Goal: Transaction & Acquisition: Purchase product/service

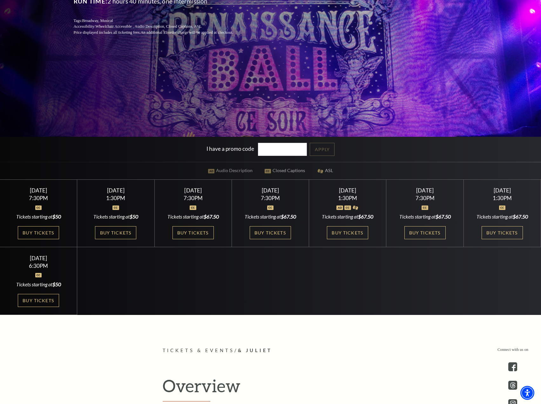
scroll to position [191, 0]
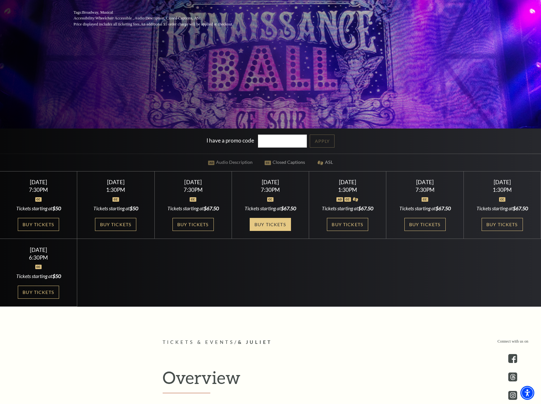
click at [271, 223] on link "Buy Tickets" at bounding box center [270, 224] width 41 height 13
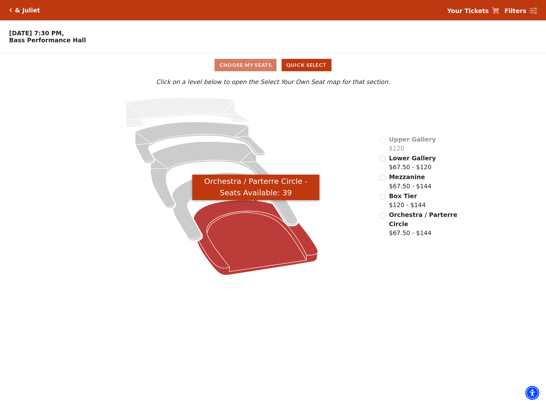
click at [259, 258] on icon "Orchestra / Parterre Circle - Seats Available: 39" at bounding box center [256, 237] width 125 height 75
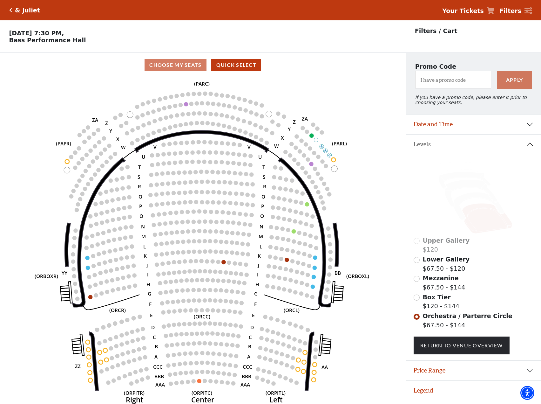
scroll to position [16, 0]
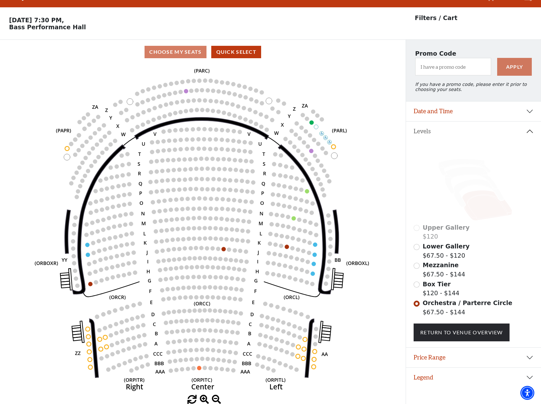
click at [420, 250] on div "Lower Gallery $67.50 - $120" at bounding box center [474, 251] width 120 height 18
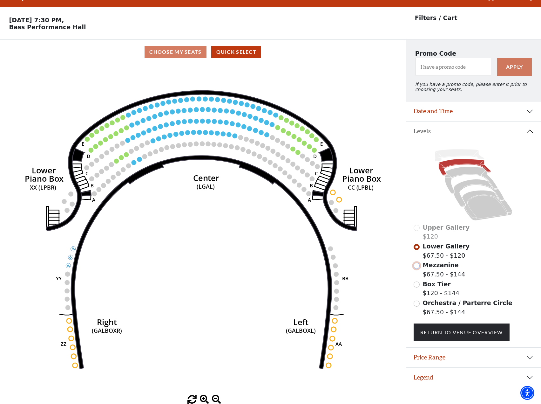
click at [417, 266] on input "Mezzanine$67.50 - $144\a" at bounding box center [417, 266] width 6 height 6
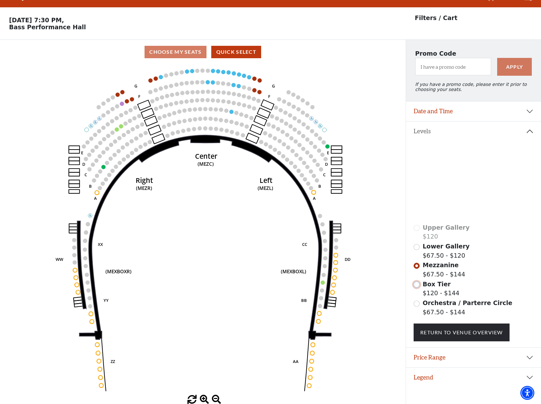
click at [416, 285] on input "Box Tier$120 - $144\a" at bounding box center [417, 284] width 6 height 6
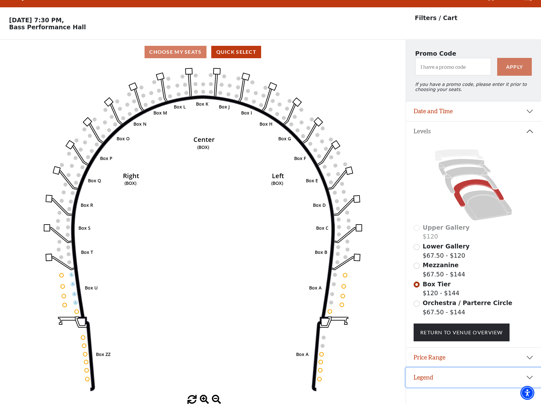
click at [423, 383] on button "Legend" at bounding box center [473, 377] width 135 height 20
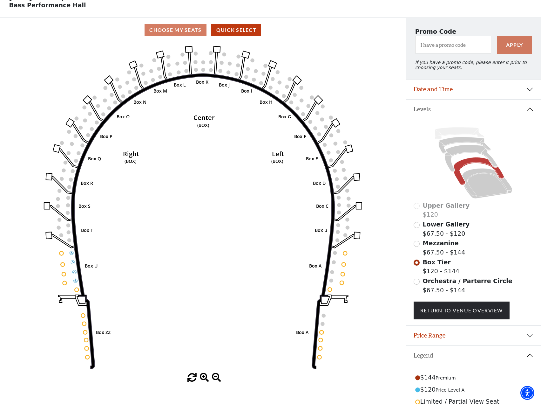
scroll to position [85, 0]
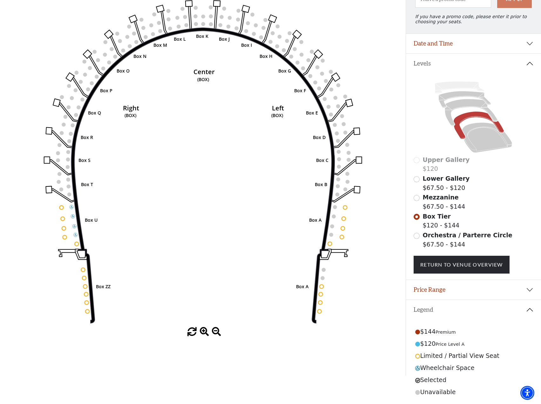
click at [414, 234] on div "Orchestra / Parterre Circle $67.50 - $144" at bounding box center [474, 239] width 120 height 18
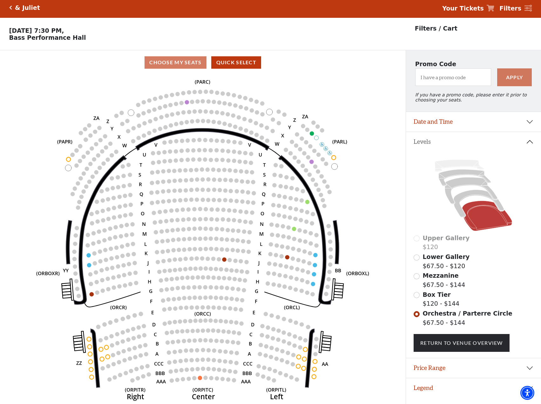
scroll to position [16, 0]
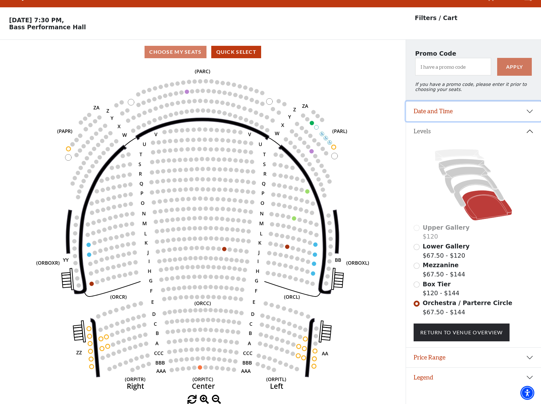
click at [478, 114] on button "Date and Time" at bounding box center [473, 111] width 135 height 20
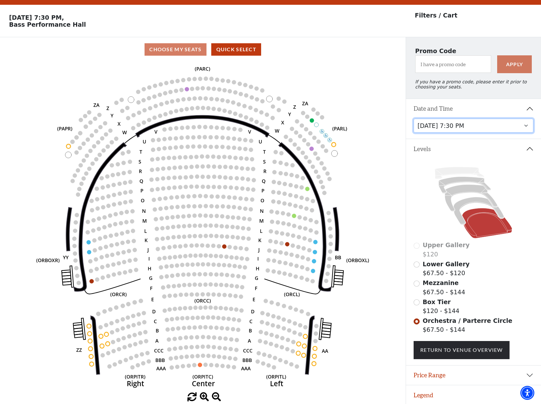
click at [524, 129] on select "Thursday, November 13 at 1:30 PM Wednesday, November 12 at 7:30 PM Thursday, No…" at bounding box center [474, 126] width 120 height 14
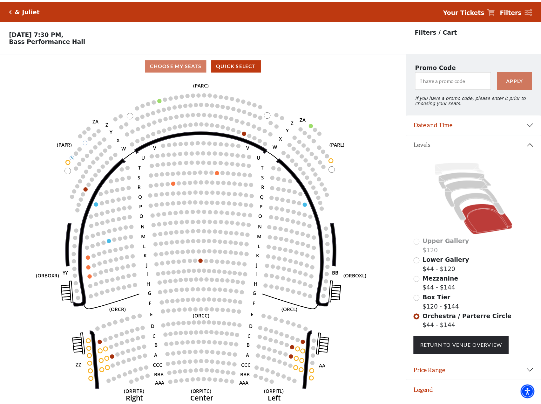
scroll to position [16, 0]
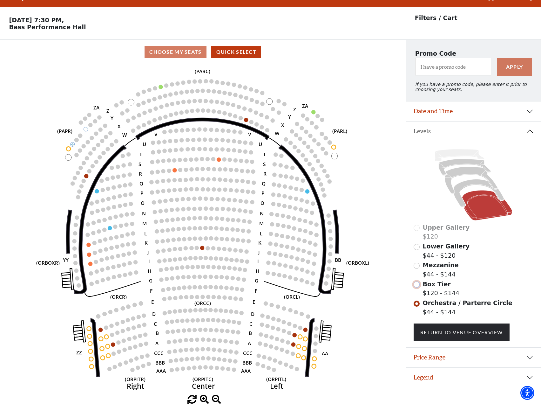
click at [417, 286] on input "Box Tier$120 - $144\a" at bounding box center [417, 284] width 6 height 6
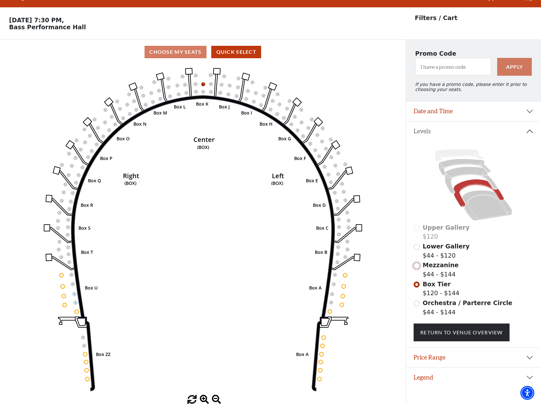
click at [418, 268] on input "Mezzanine$44 - $144\a" at bounding box center [417, 266] width 6 height 6
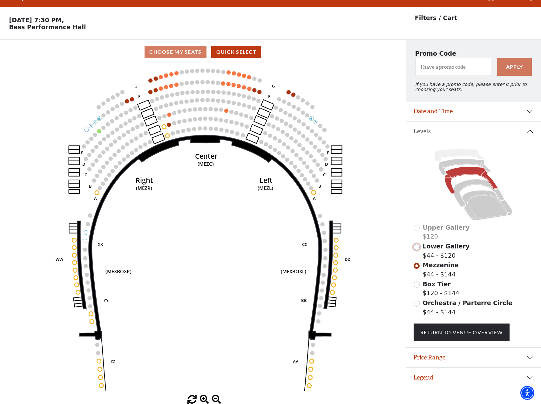
click at [418, 250] on input "Lower Gallery$44 - $120\a" at bounding box center [417, 247] width 6 height 6
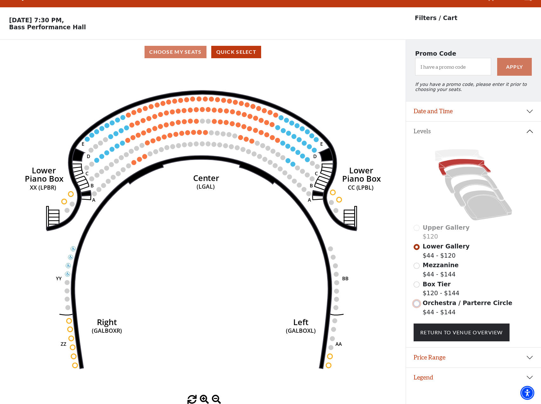
click at [418, 306] on input "Orchestra / Parterre Circle$44 - $144\a" at bounding box center [417, 303] width 6 height 6
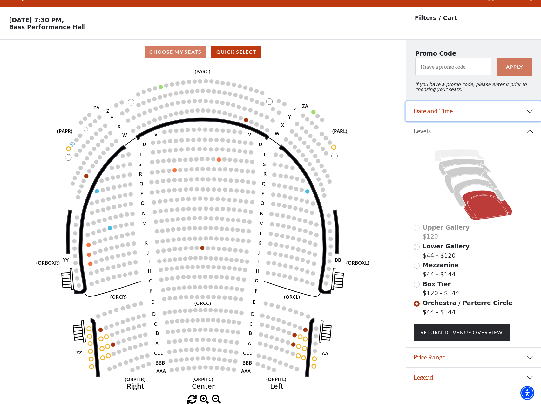
click at [460, 117] on button "Date and Time" at bounding box center [473, 111] width 135 height 20
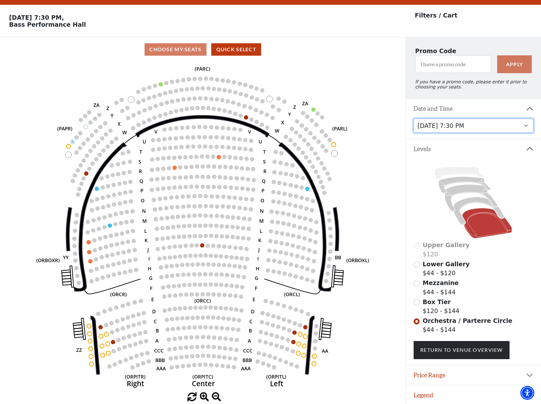
click at [442, 131] on select "Thursday, November 13 at 1:30 PM Wednesday, November 12 at 7:30 PM Thursday, No…" at bounding box center [474, 126] width 120 height 14
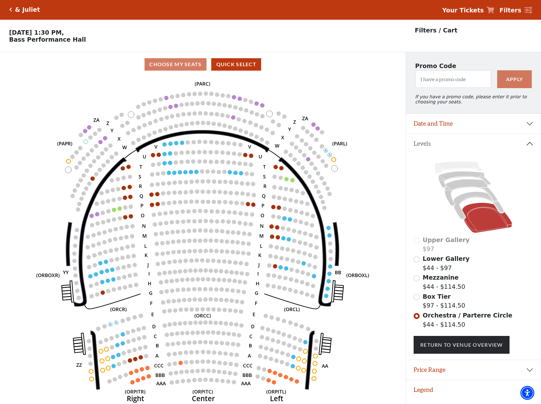
scroll to position [16, 0]
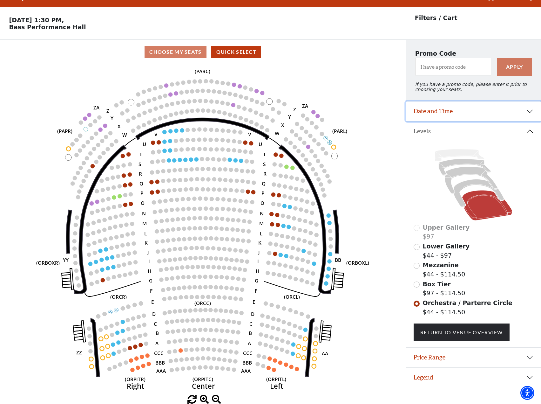
click at [447, 112] on button "Date and Time" at bounding box center [473, 111] width 135 height 20
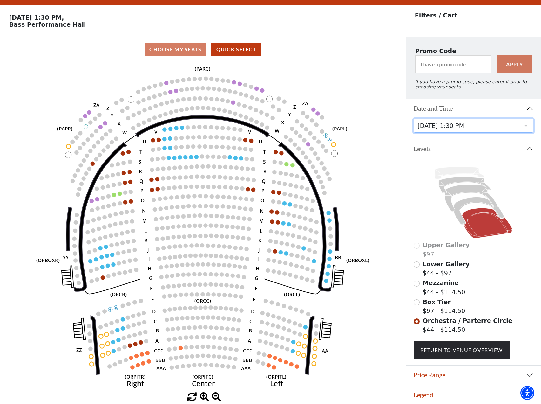
click at [461, 132] on select "Thursday, November 13 at 1:30 PM Wednesday, November 12 at 7:30 PM Thursday, No…" at bounding box center [474, 126] width 120 height 14
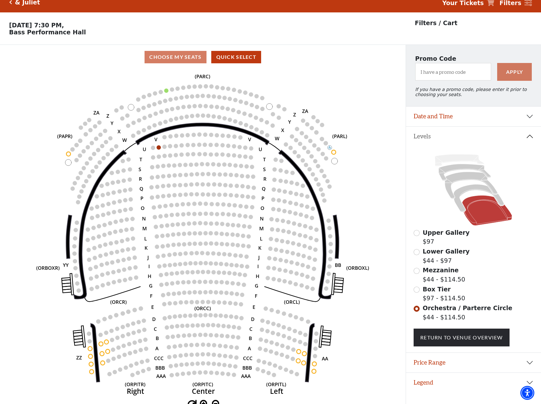
scroll to position [16, 0]
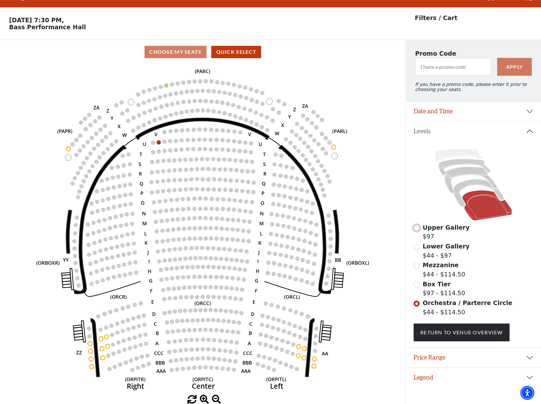
click at [417, 231] on input "Upper Gallery$97\a" at bounding box center [417, 228] width 6 height 6
radio input "true"
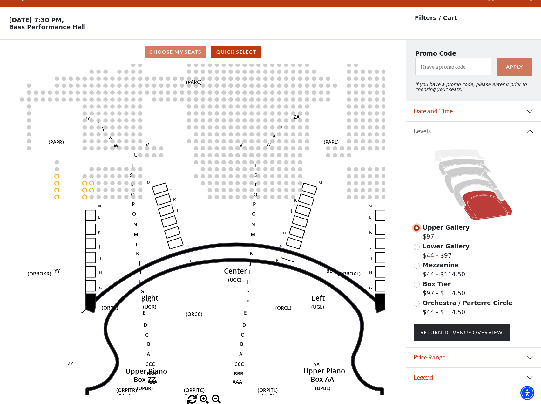
drag, startPoint x: 240, startPoint y: 271, endPoint x: 244, endPoint y: 298, distance: 26.9
click at [243, 298] on icon "Center (UGC) Right (UGR) Left (UGL) Upper Piano Box ZZ (UPBR) Upper Piano Box A…" at bounding box center [202, 229] width 365 height 331
click at [417, 248] on input "Lower Gallery$44 - $97\a" at bounding box center [417, 247] width 6 height 6
radio input "true"
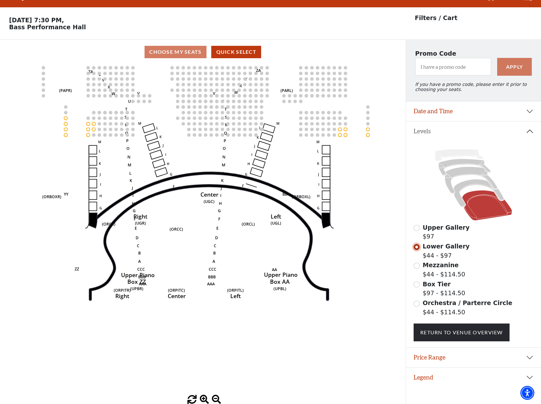
drag, startPoint x: 269, startPoint y: 293, endPoint x: 322, endPoint y: 251, distance: 67.2
click at [281, 226] on text "(UGL)" at bounding box center [276, 222] width 10 height 5
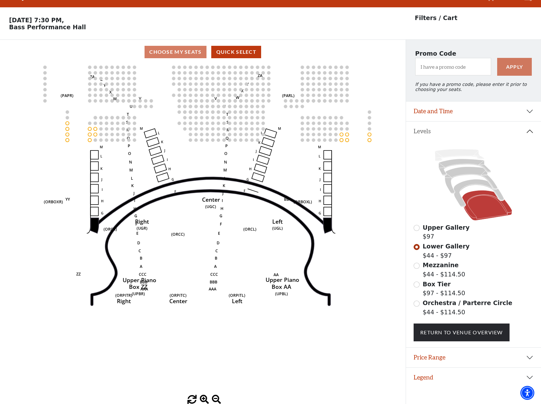
click at [419, 307] on div "Orchestra / Parterre Circle $44 - $114.50" at bounding box center [474, 307] width 120 height 18
click at [415, 306] on input "Orchestra / Parterre Circle$44 - $114.50\a" at bounding box center [417, 303] width 6 height 6
radio input "true"
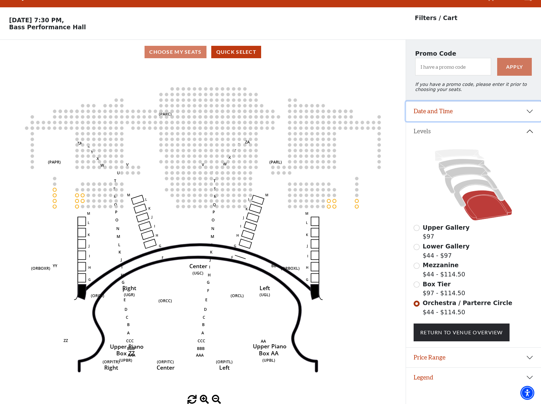
click at [469, 119] on button "Date and Time" at bounding box center [473, 111] width 135 height 20
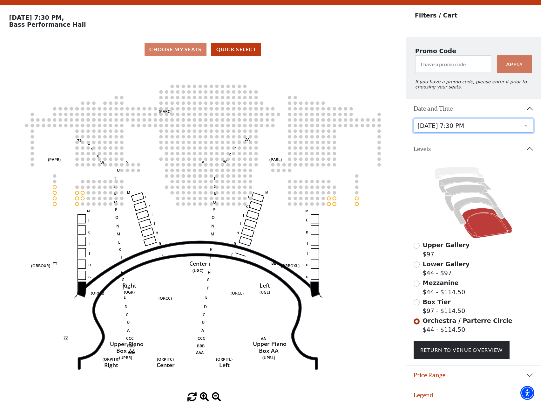
click at [450, 130] on select "Thursday, November 13 at 1:30 PM Wednesday, November 12 at 7:30 PM Thursday, No…" at bounding box center [474, 126] width 120 height 14
select select "6230"
click at [414, 123] on select "Thursday, November 13 at 1:30 PM Wednesday, November 12 at 7:30 PM Thursday, No…" at bounding box center [474, 126] width 120 height 14
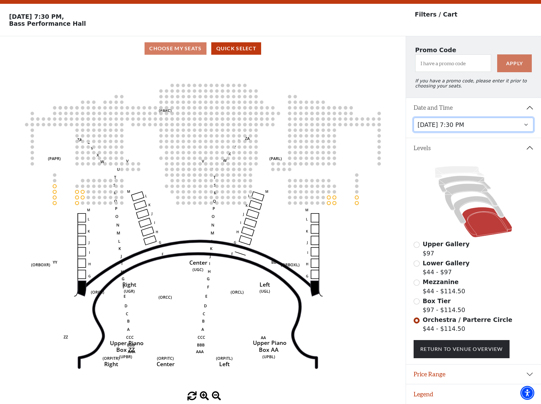
scroll to position [21, 0]
click at [171, 47] on div "Choose My Seats Quick Select" at bounding box center [203, 48] width 406 height 12
drag, startPoint x: 210, startPoint y: 140, endPoint x: 136, endPoint y: 73, distance: 100.4
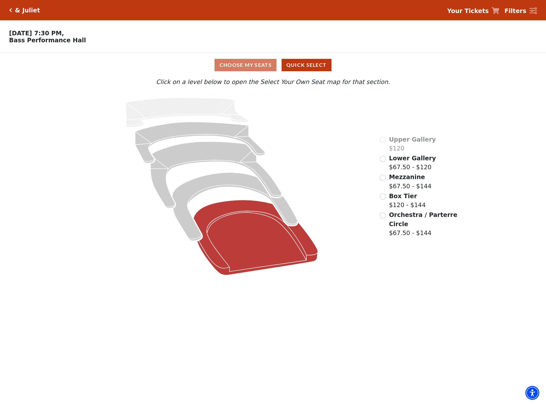
click at [250, 251] on icon "Orchestra / Parterre Circle - Seats Available: 39" at bounding box center [256, 237] width 125 height 75
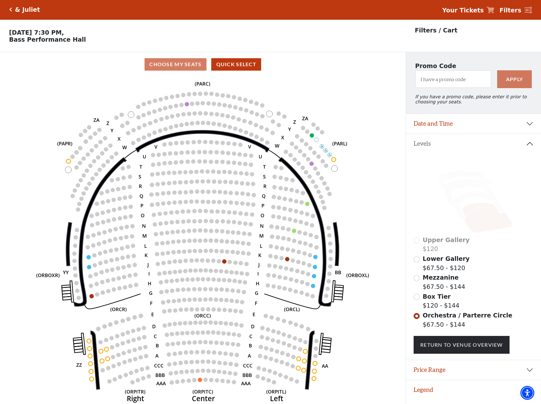
scroll to position [16, 0]
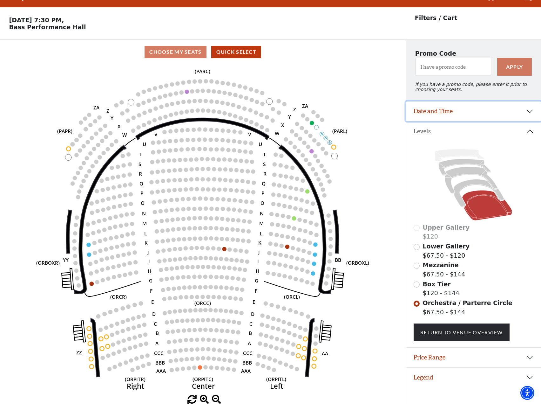
click at [463, 115] on button "Date and Time" at bounding box center [473, 111] width 135 height 20
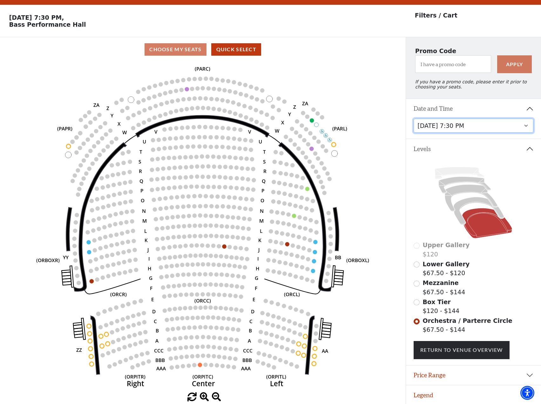
click at [465, 131] on select "Thursday, November 13 at 1:30 PM Wednesday, November 12 at 7:30 PM Thursday, No…" at bounding box center [474, 126] width 120 height 14
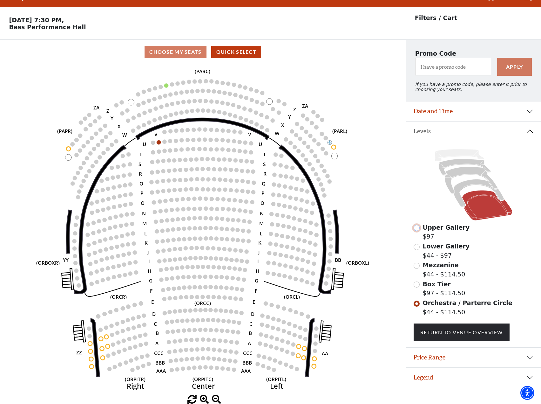
click at [418, 229] on input "Upper Gallery$97\a" at bounding box center [417, 228] width 6 height 6
radio input "true"
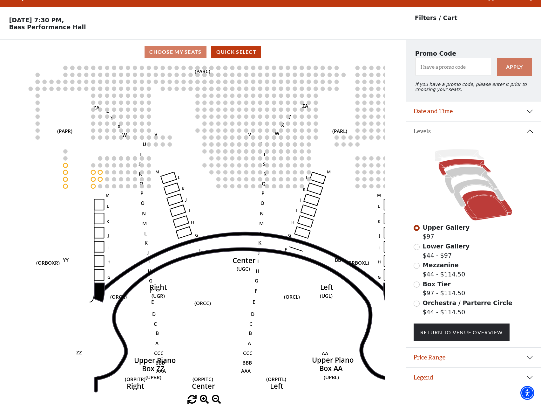
click at [452, 162] on icon at bounding box center [465, 167] width 52 height 17
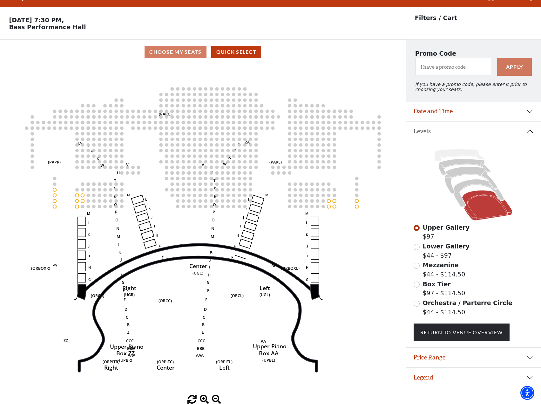
click at [447, 160] on icon at bounding box center [474, 185] width 120 height 76
click at [448, 165] on icon at bounding box center [465, 167] width 52 height 17
click at [416, 249] on input "Lower Gallery$44 - $97\a" at bounding box center [417, 247] width 6 height 6
radio input "true"
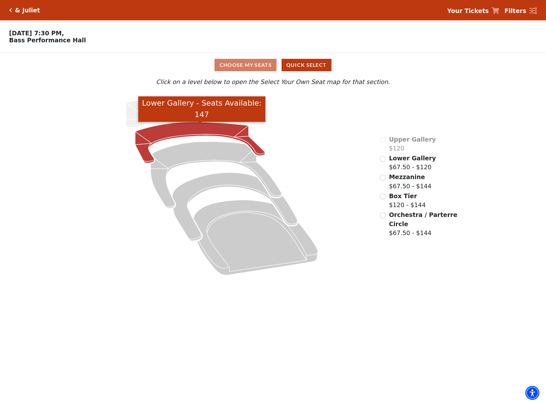
click at [202, 129] on icon "Lower Gallery - Seats Available: 147" at bounding box center [200, 142] width 130 height 41
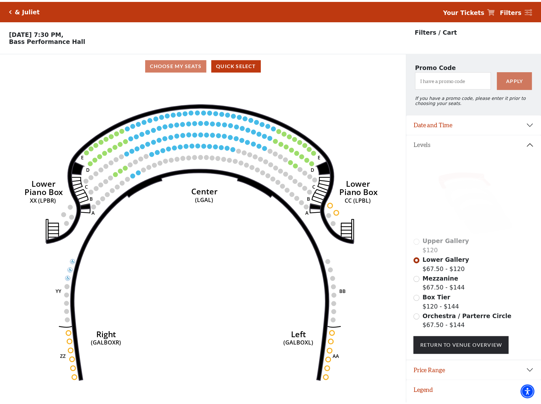
scroll to position [16, 0]
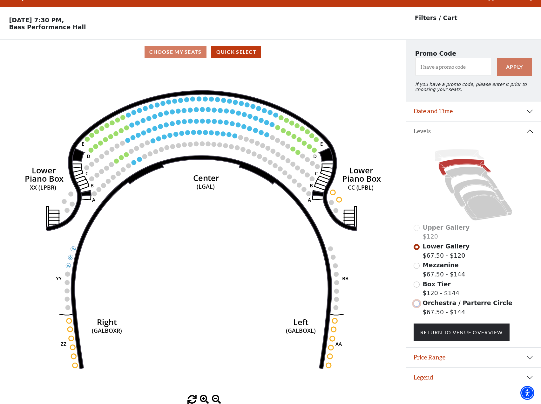
click at [419, 305] on input "Orchestra / Parterre Circle$67.50 - $144\a" at bounding box center [417, 303] width 6 height 6
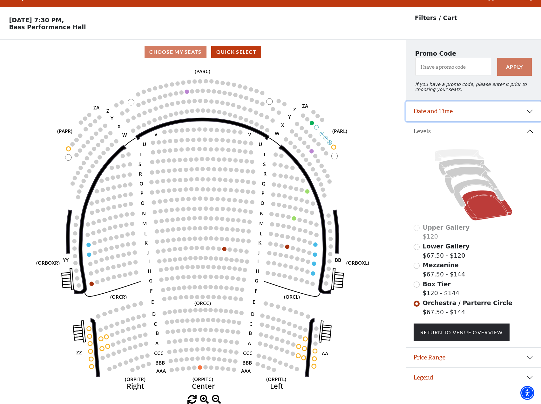
click at [455, 118] on button "Date and Time" at bounding box center [473, 111] width 135 height 20
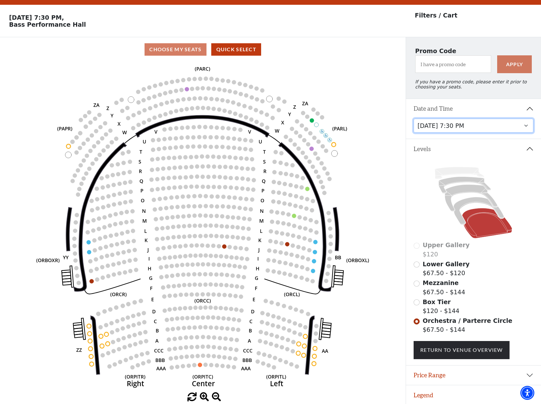
click at [449, 129] on select "Thursday, November 13 at 1:30 PM Wednesday, November 12 at 7:30 PM Thursday, No…" at bounding box center [474, 126] width 120 height 14
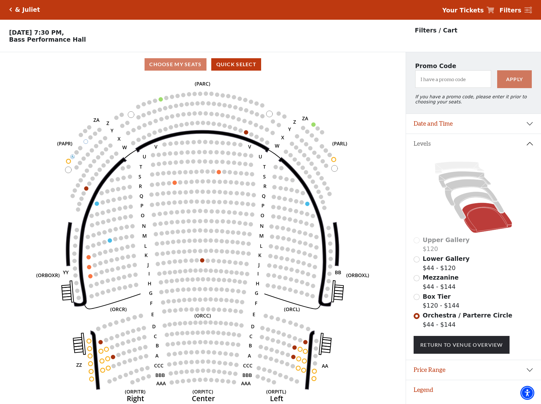
scroll to position [16, 0]
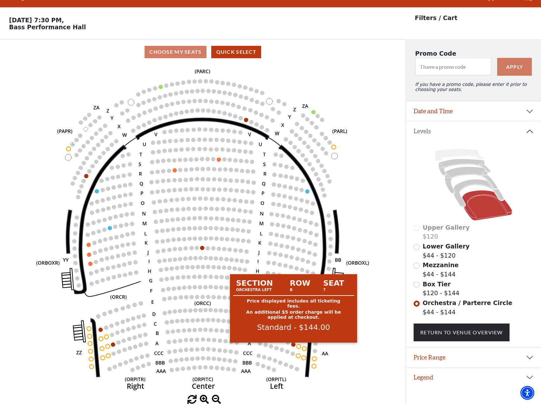
click at [295, 345] on circle at bounding box center [293, 344] width 4 height 4
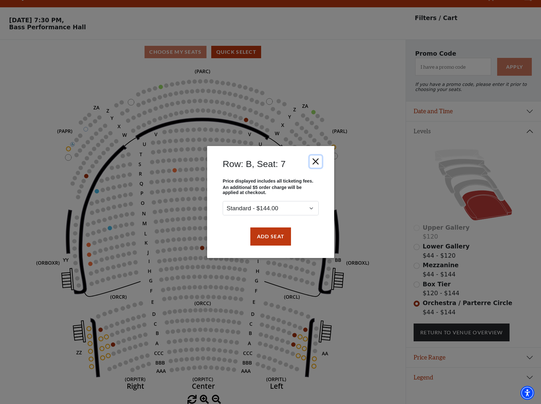
click at [319, 160] on button "Close" at bounding box center [316, 161] width 12 height 12
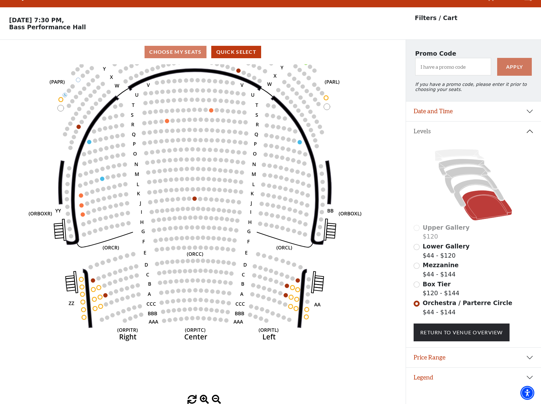
drag, startPoint x: 215, startPoint y: 362, endPoint x: 208, endPoint y: 313, distance: 49.8
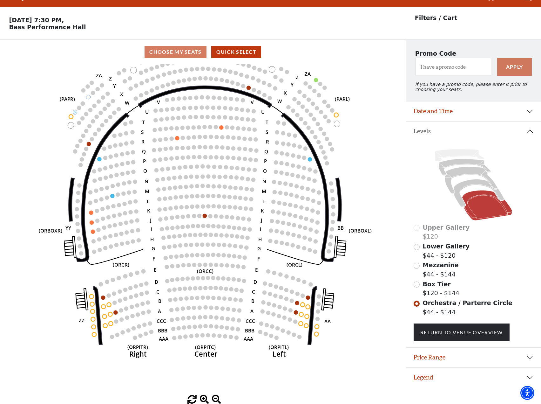
drag, startPoint x: 218, startPoint y: 269, endPoint x: 229, endPoint y: 286, distance: 20.2
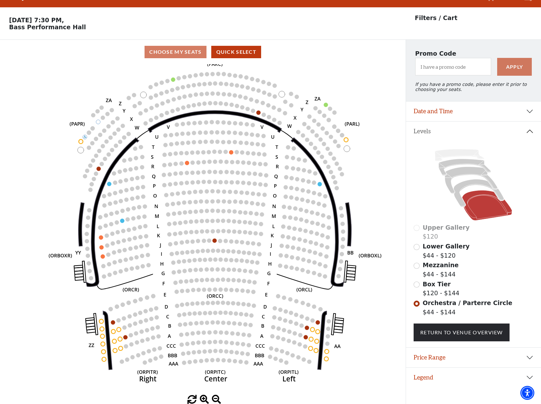
drag, startPoint x: 372, startPoint y: 201, endPoint x: 382, endPoint y: 213, distance: 15.6
click at [382, 214] on icon "Left (ORPITL) Right (ORPITR) Center (ORPITC) ZZ AA YY BB ZA ZA (ORCL) (ORCR) (O…" at bounding box center [202, 229] width 365 height 331
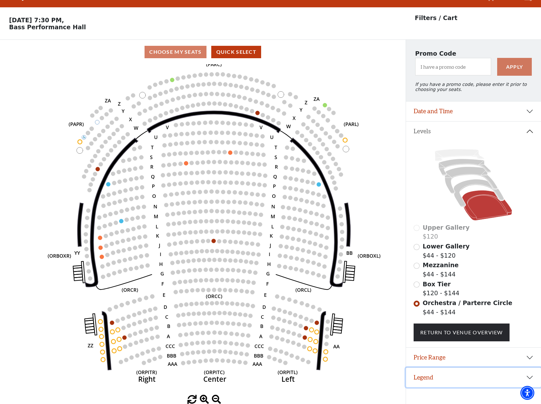
click at [518, 378] on button "Legend" at bounding box center [473, 377] width 135 height 20
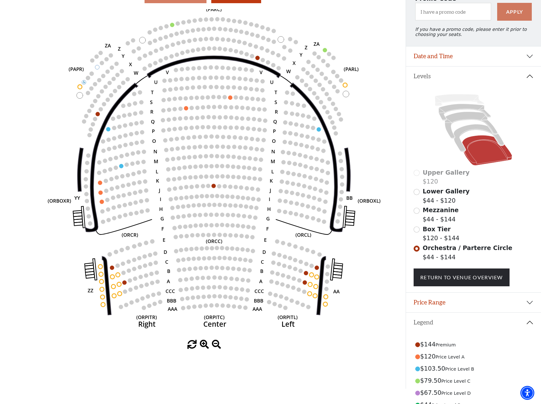
scroll to position [11, 0]
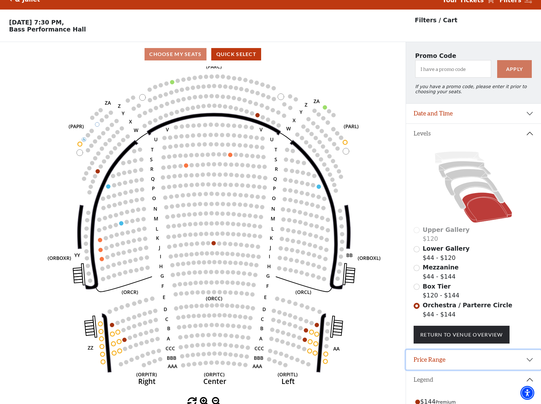
click at [528, 365] on button "Price Range" at bounding box center [473, 360] width 135 height 20
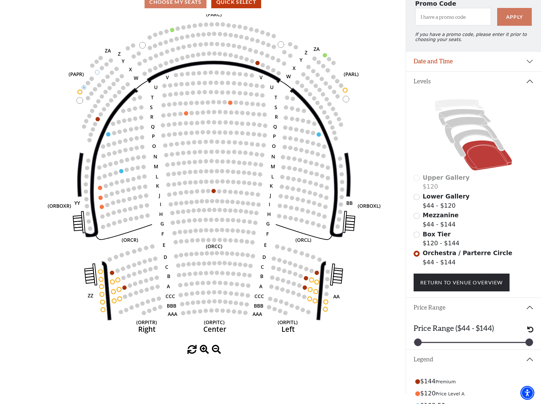
scroll to position [64, 0]
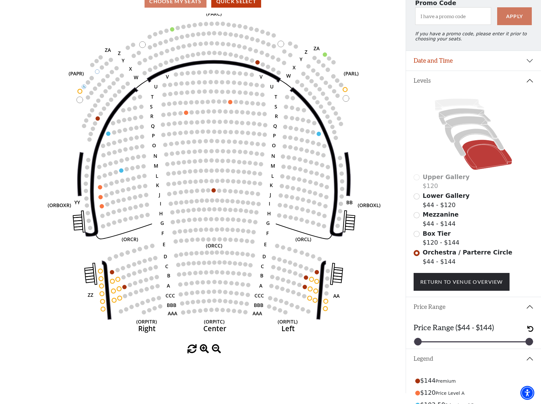
click at [305, 289] on circle at bounding box center [305, 287] width 4 height 4
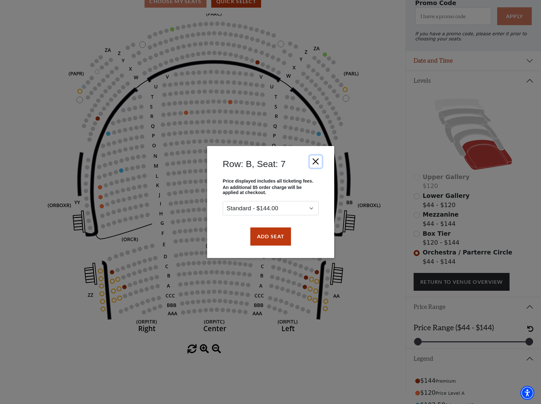
click at [317, 158] on button "Close" at bounding box center [316, 161] width 12 height 12
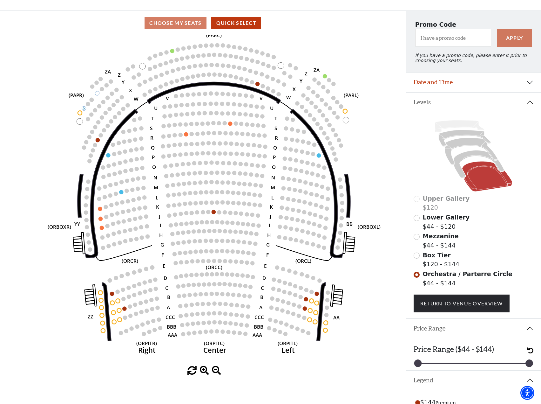
scroll to position [32, 0]
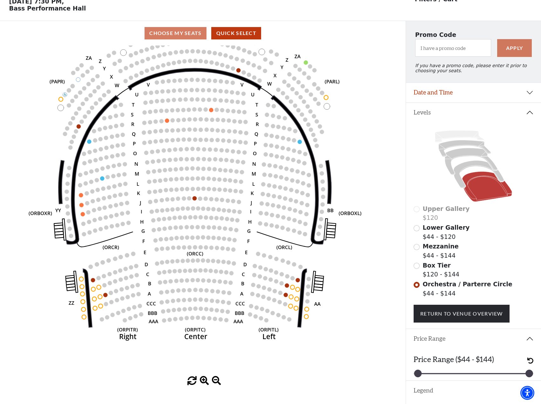
drag, startPoint x: 369, startPoint y: 321, endPoint x: 350, endPoint y: 297, distance: 30.5
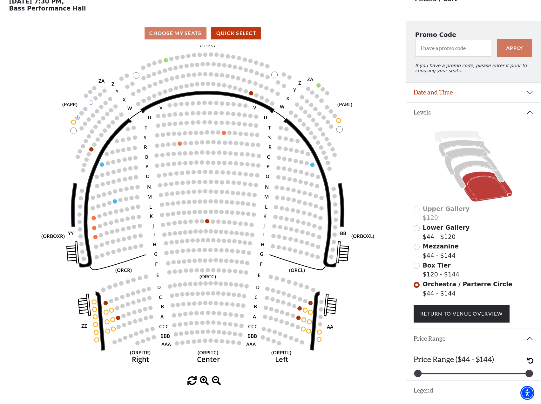
drag, startPoint x: 361, startPoint y: 291, endPoint x: 373, endPoint y: 314, distance: 26.2
click at [500, 101] on button "Date and Time" at bounding box center [473, 93] width 135 height 20
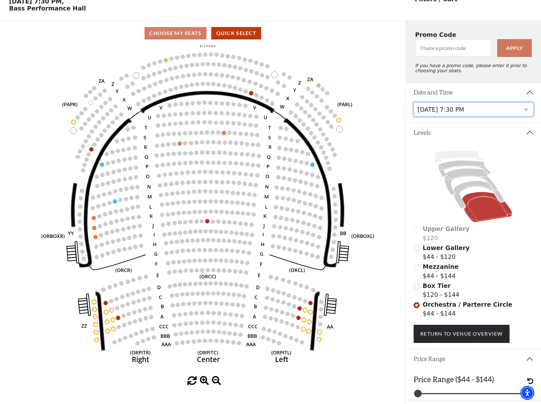
click at [501, 115] on select "Thursday, November 13 at 1:30 PM Wednesday, November 12 at 7:30 PM Thursday, No…" at bounding box center [474, 109] width 120 height 14
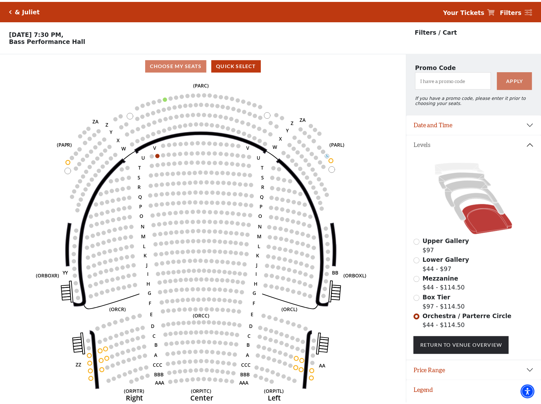
scroll to position [16, 0]
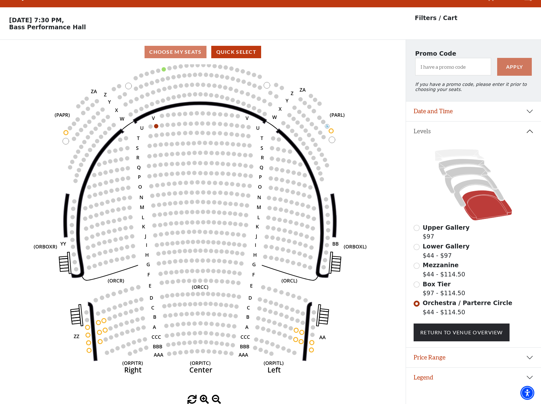
drag, startPoint x: 362, startPoint y: 345, endPoint x: 359, endPoint y: 329, distance: 16.4
click at [519, 112] on button "Date and Time" at bounding box center [473, 111] width 135 height 20
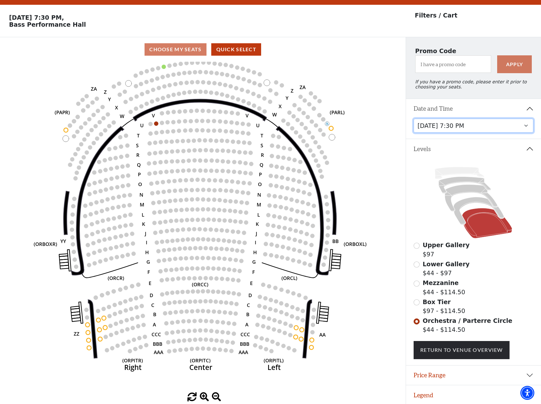
click at [490, 131] on select "Thursday, November 13 at 1:30 PM Wednesday, November 12 at 7:30 PM Thursday, No…" at bounding box center [474, 126] width 120 height 14
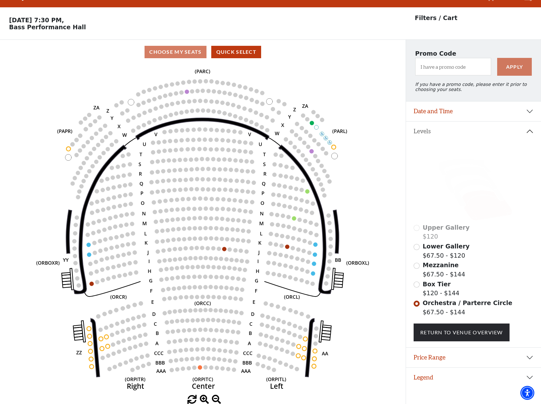
scroll to position [16, 0]
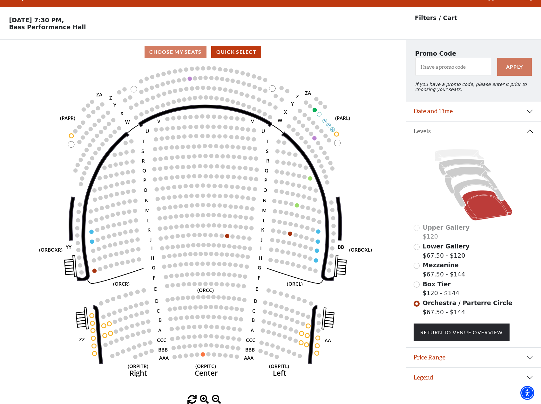
drag, startPoint x: 358, startPoint y: 323, endPoint x: 361, endPoint y: 310, distance: 13.3
click at [447, 108] on button "Date and Time" at bounding box center [473, 111] width 135 height 20
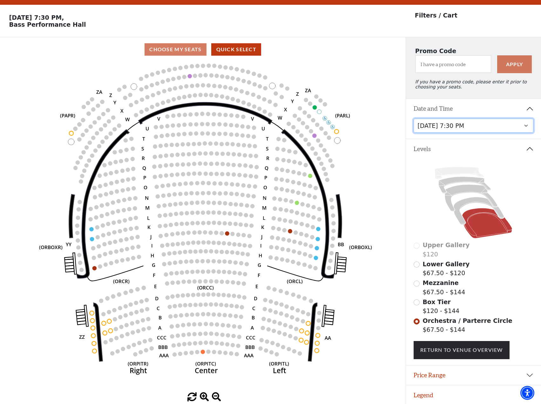
click at [458, 130] on select "Thursday, November 13 at 1:30 PM Wednesday, November 12 at 7:30 PM Thursday, No…" at bounding box center [474, 126] width 120 height 14
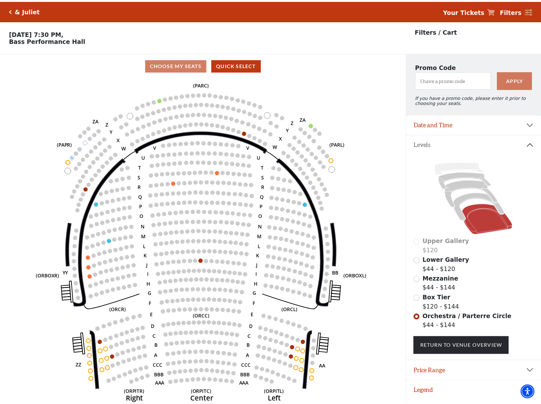
scroll to position [16, 0]
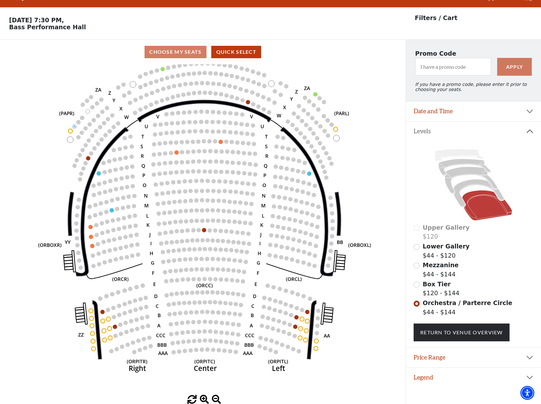
drag, startPoint x: 344, startPoint y: 359, endPoint x: 346, endPoint y: 342, distance: 17.6
click at [420, 290] on div "Box Tier $120 - $144" at bounding box center [474, 288] width 120 height 18
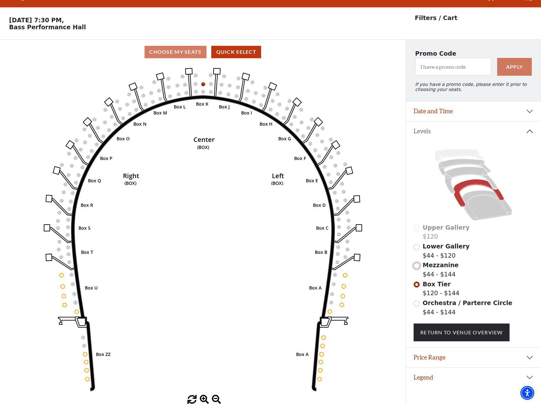
click at [419, 266] on input "Mezzanine$44 - $144\a" at bounding box center [417, 266] width 6 height 6
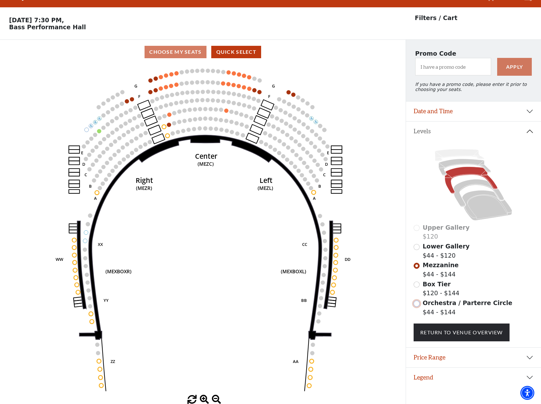
click at [418, 306] on input "Orchestra / Parterre Circle$44 - $144\a" at bounding box center [417, 303] width 6 height 6
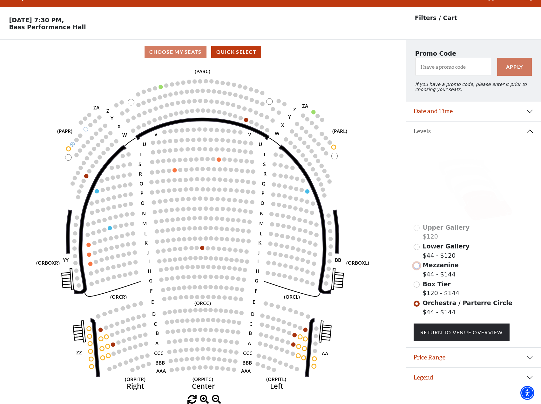
click at [417, 269] on input "Mezzanine$44 - $144\a" at bounding box center [417, 266] width 6 height 6
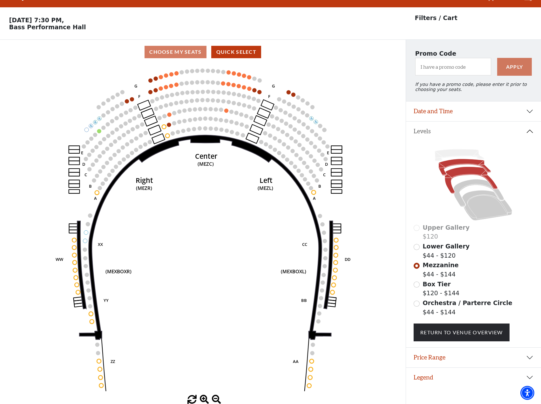
click at [444, 164] on icon at bounding box center [465, 167] width 52 height 17
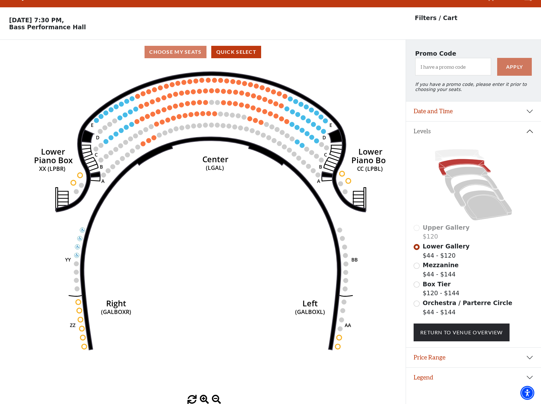
drag, startPoint x: 190, startPoint y: 230, endPoint x: 199, endPoint y: 211, distance: 20.9
click at [199, 211] on icon "Right (GALBOXR) E D C B A E D C B A YY ZZ Left (GALBOXL) BB AA Center Lower Pia…" at bounding box center [202, 229] width 365 height 331
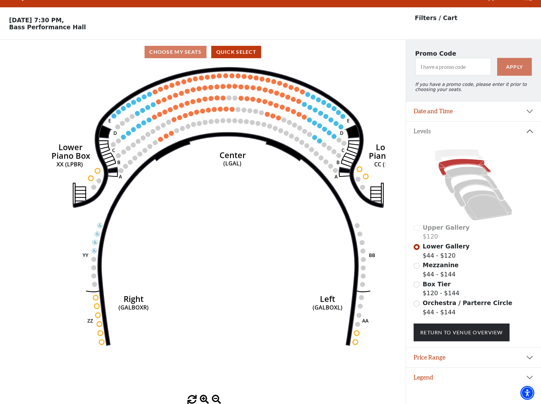
drag, startPoint x: 186, startPoint y: 236, endPoint x: 201, endPoint y: 239, distance: 14.6
click at [201, 239] on icon "Right (GALBOXR) E D C B A E D C B A YY ZZ Left (GALBOXL) BB AA Center Lower Pia…" at bounding box center [202, 229] width 365 height 331
click at [416, 266] on input "Mezzanine$44 - $144\a" at bounding box center [417, 266] width 6 height 6
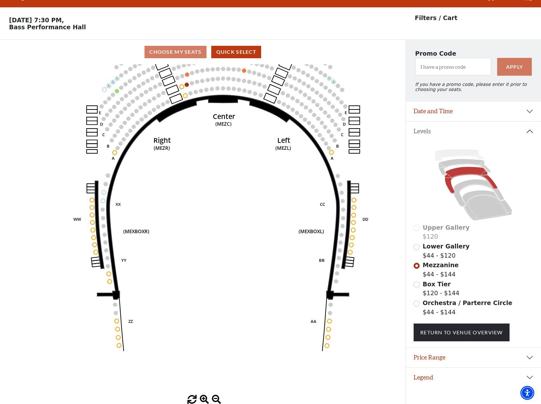
drag, startPoint x: 356, startPoint y: 332, endPoint x: 373, endPoint y: 292, distance: 43.8
click at [373, 292] on icon "Center (MEZC) Right (MEZR) Left (MEZL) (MEXBOXR) (MEXBOXL) XX WW CC DD YY BB ZZ…" at bounding box center [202, 229] width 365 height 331
click at [420, 308] on div "Orchestra / Parterre Circle $44 - $144" at bounding box center [474, 307] width 120 height 18
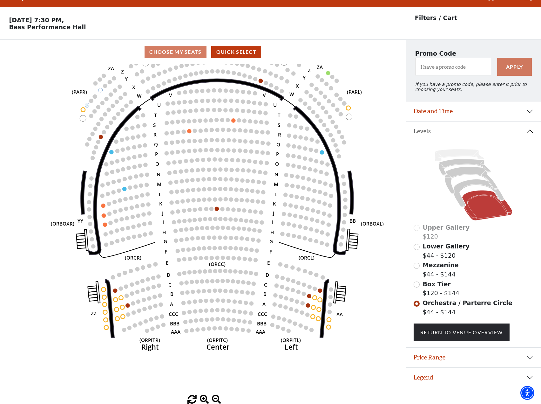
drag, startPoint x: 336, startPoint y: 360, endPoint x: 350, endPoint y: 321, distance: 41.6
click at [350, 321] on icon "Left (ORPITL) Right (ORPITR) Center (ORPITC) ZZ AA YY BB ZA ZA (ORCL) (ORCR) (O…" at bounding box center [202, 229] width 365 height 331
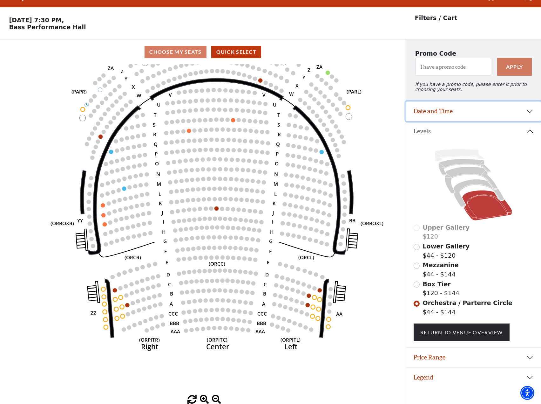
click at [438, 106] on button "Date and Time" at bounding box center [473, 111] width 135 height 20
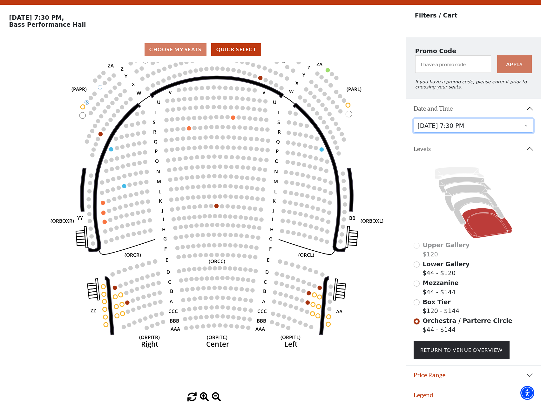
click at [445, 130] on select "Thursday, November 13 at 1:30 PM Wednesday, November 12 at 7:30 PM Thursday, No…" at bounding box center [474, 126] width 120 height 14
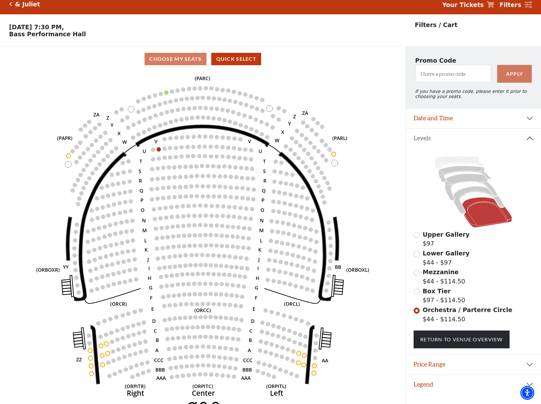
scroll to position [16, 0]
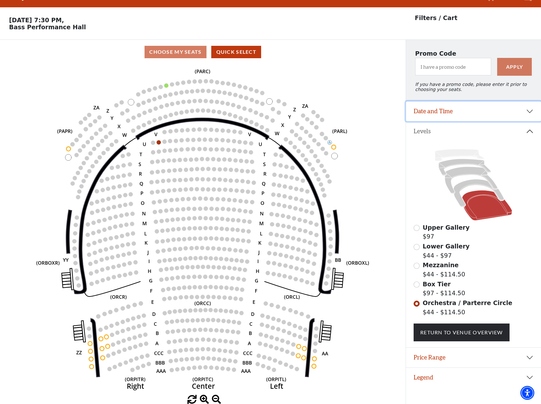
click at [465, 107] on button "Date and Time" at bounding box center [473, 111] width 135 height 20
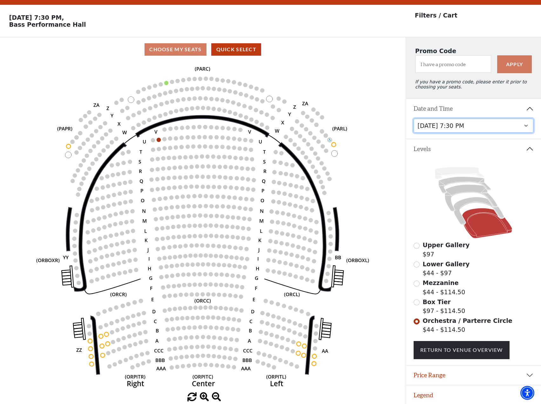
click at [457, 133] on select "Thursday, November 13 at 1:30 PM Wednesday, November 12 at 7:30 PM Thursday, No…" at bounding box center [474, 126] width 120 height 14
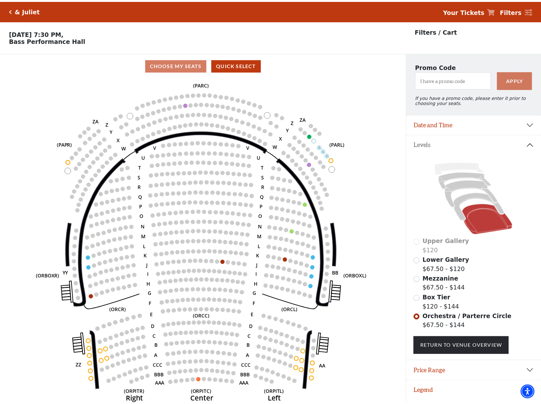
scroll to position [16, 0]
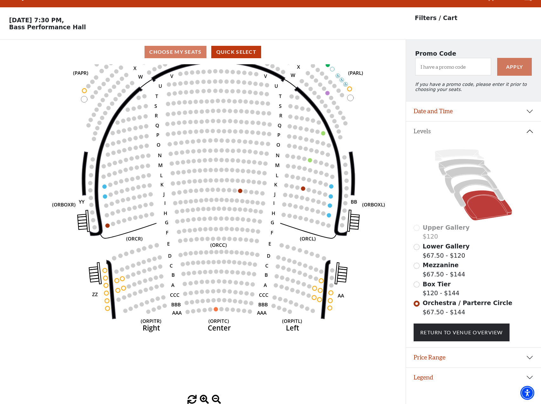
drag, startPoint x: 338, startPoint y: 308, endPoint x: 353, endPoint y: 249, distance: 60.1
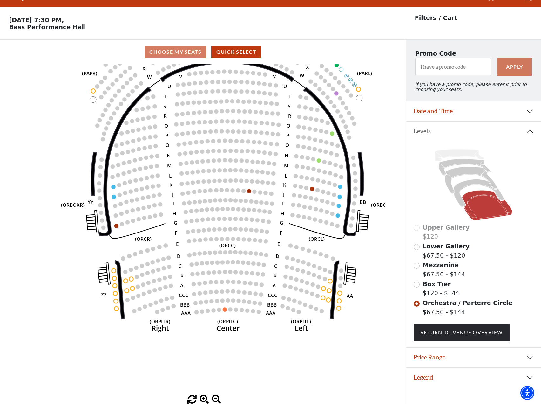
drag, startPoint x: 257, startPoint y: 157, endPoint x: 267, endPoint y: 157, distance: 9.5
click at [267, 157] on icon "Left (ORPITL) Right (ORPITR) Center (ORPITC) ZZ AA YY BB ZA ZA (ORCL) (ORCR) (O…" at bounding box center [202, 229] width 365 height 331
click at [444, 110] on button "Date and Time" at bounding box center [473, 111] width 135 height 20
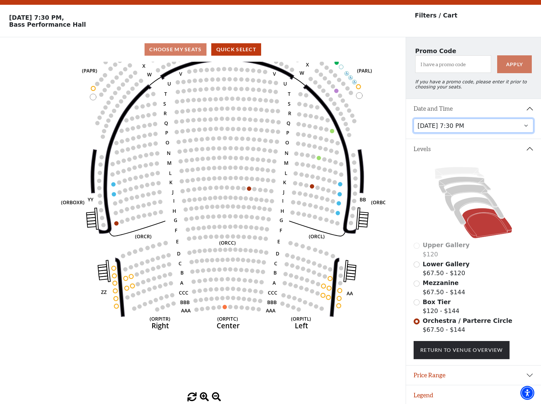
click at [448, 125] on select "Thursday, November 13 at 1:30 PM Wednesday, November 12 at 7:30 PM Thursday, No…" at bounding box center [474, 126] width 120 height 14
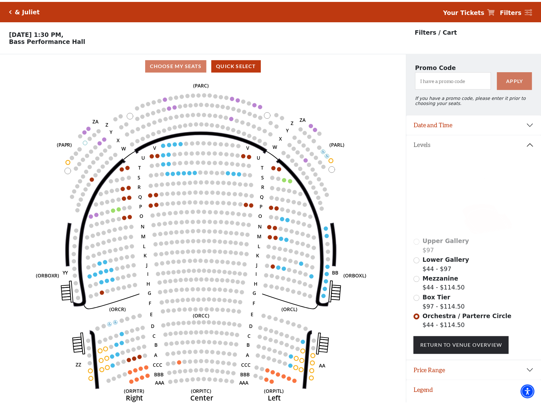
scroll to position [16, 0]
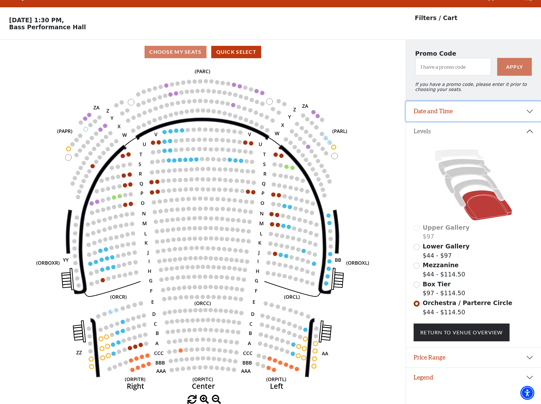
click at [454, 111] on button "Date and Time" at bounding box center [473, 111] width 135 height 20
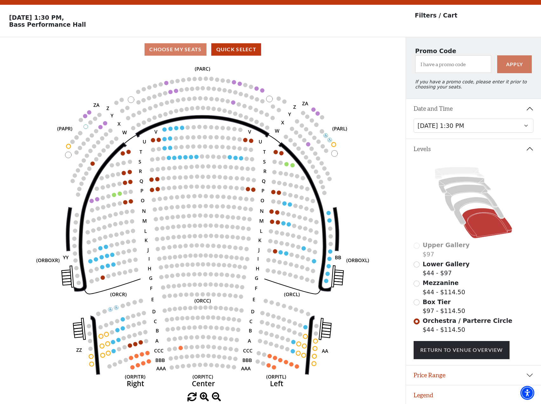
click at [454, 111] on button "Date and Time" at bounding box center [473, 109] width 135 height 20
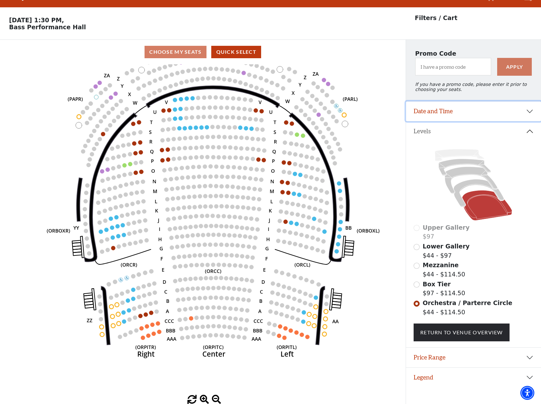
drag, startPoint x: 361, startPoint y: 288, endPoint x: 374, endPoint y: 259, distance: 31.4
click at [374, 259] on icon "Left (ORPITL) Right (ORPITR) Center (ORPITC) ZZ AA YY BB ZA ZA (ORCL) (ORCR) (O…" at bounding box center [202, 229] width 365 height 331
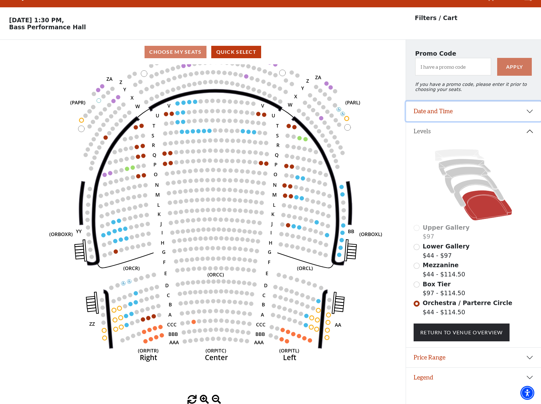
click at [385, 230] on icon "Left (ORPITL) Right (ORPITR) Center (ORPITC) ZZ AA YY BB ZA ZA (ORCL) (ORCR) (O…" at bounding box center [202, 229] width 365 height 331
click at [370, 321] on icon "Left (ORPITL) Right (ORPITR) Center (ORPITC) ZZ AA YY BB ZA ZA (ORCL) (ORCR) (O…" at bounding box center [202, 229] width 365 height 331
drag, startPoint x: 391, startPoint y: 205, endPoint x: 394, endPoint y: 266, distance: 61.1
click at [394, 266] on div "Current Level Orchestra / Parterre Circle Click on a level below to open the Se…" at bounding box center [203, 234] width 406 height 340
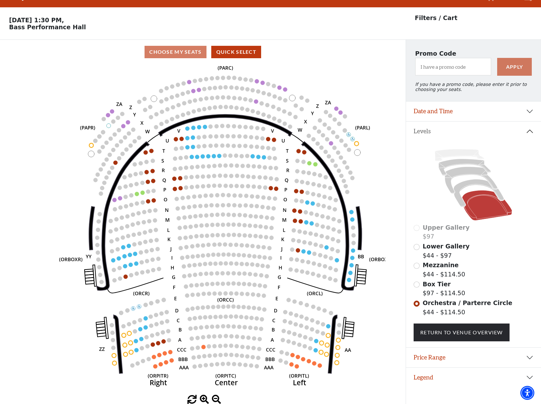
drag, startPoint x: 225, startPoint y: 228, endPoint x: 227, endPoint y: 212, distance: 16.3
click at [227, 212] on icon "Left (ORPITL) Right (ORPITR) Center (ORPITC) ZZ AA YY BB ZA ZA (ORCL) (ORCR) (O…" at bounding box center [202, 229] width 365 height 331
click at [444, 116] on button "Date and Time" at bounding box center [473, 111] width 135 height 20
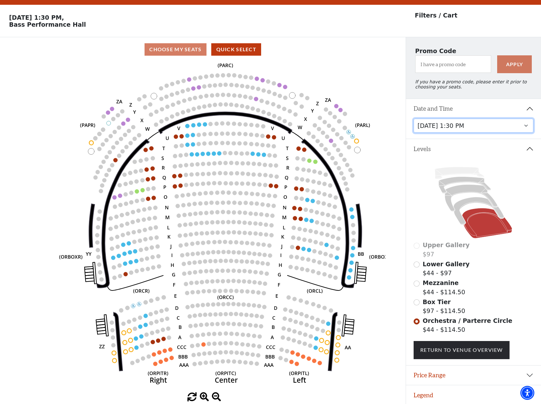
click at [468, 129] on select "Thursday, November 13 at 1:30 PM Wednesday, November 12 at 7:30 PM Thursday, No…" at bounding box center [474, 126] width 120 height 14
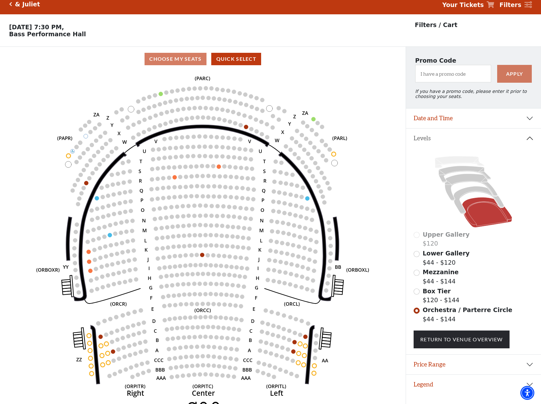
scroll to position [16, 0]
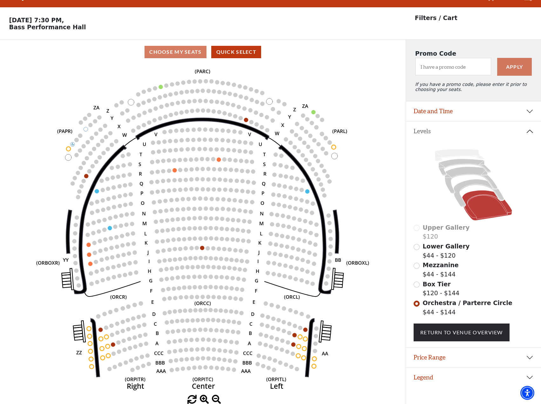
click at [366, 283] on icon "Left (ORPITL) Right (ORPITR) Center (ORPITC) ZZ AA YY BB ZA ZA (ORCL) (ORCR) (O…" at bounding box center [202, 229] width 365 height 331
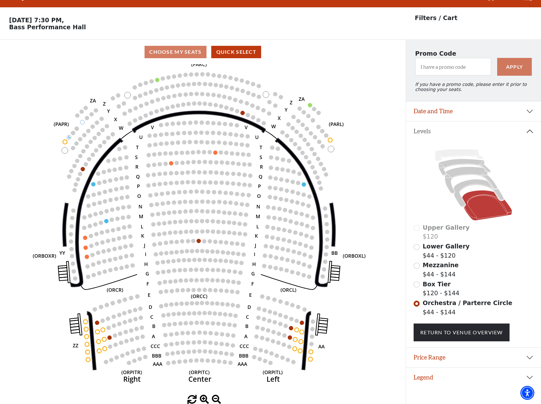
drag, startPoint x: 350, startPoint y: 335, endPoint x: 346, endPoint y: 324, distance: 11.4
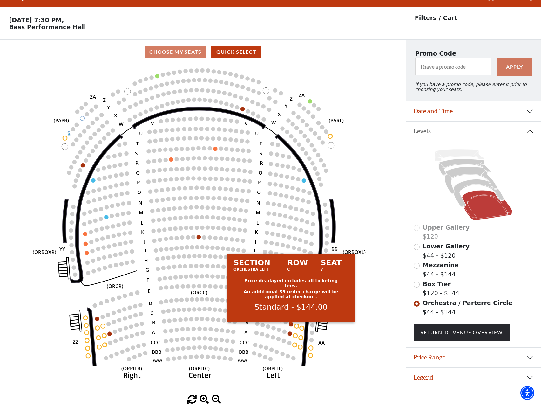
click at [291, 325] on circle at bounding box center [291, 324] width 4 height 4
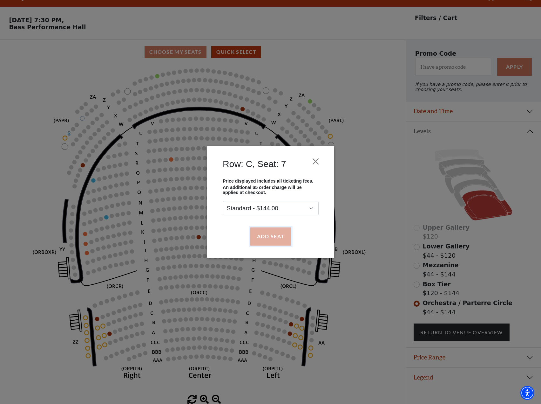
click at [280, 234] on button "Add Seat" at bounding box center [270, 236] width 41 height 18
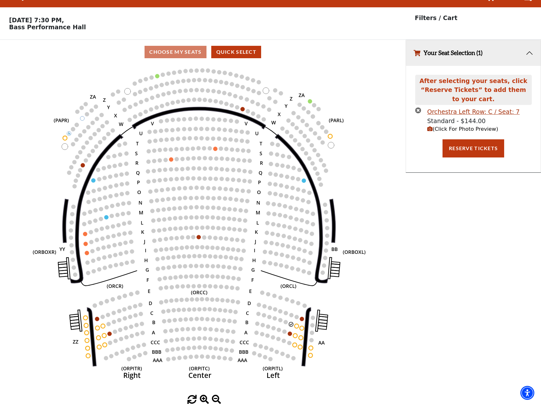
scroll to position [0, 0]
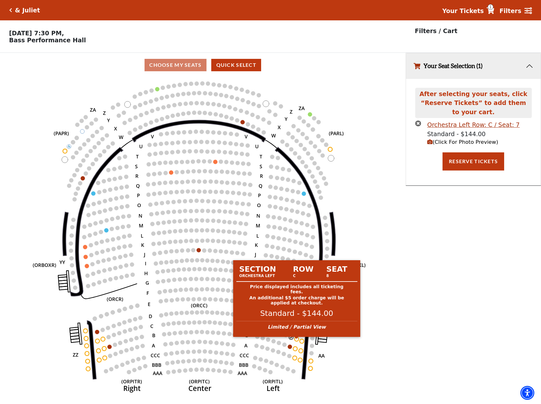
click at [297, 341] on circle at bounding box center [297, 339] width 4 height 4
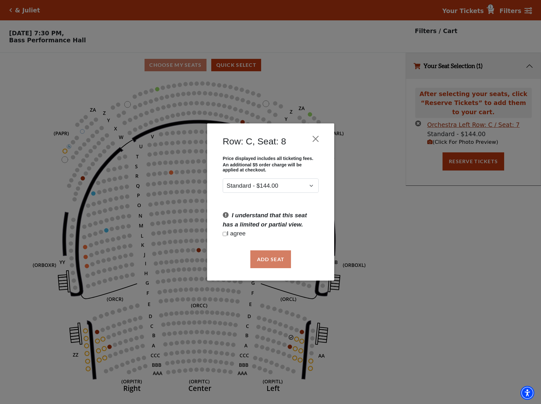
click at [242, 236] on p "I agree" at bounding box center [271, 233] width 96 height 9
click at [239, 233] on p "I agree" at bounding box center [271, 233] width 96 height 9
click at [224, 232] on input "Checkbox field" at bounding box center [225, 234] width 4 height 4
checkbox input "true"
click at [309, 188] on select "Standard - $144.00" at bounding box center [271, 185] width 96 height 14
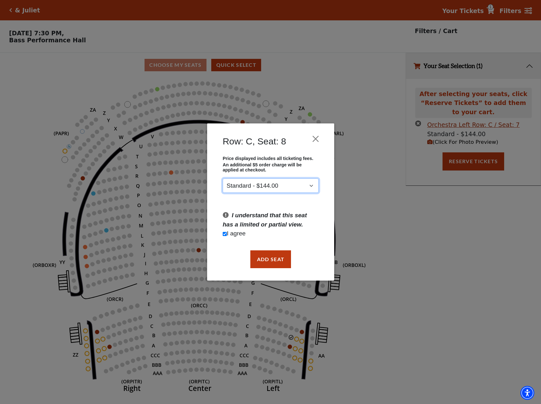
click at [310, 187] on select "Standard - $144.00" at bounding box center [271, 185] width 96 height 14
click at [271, 259] on button "Add Seat" at bounding box center [270, 259] width 41 height 18
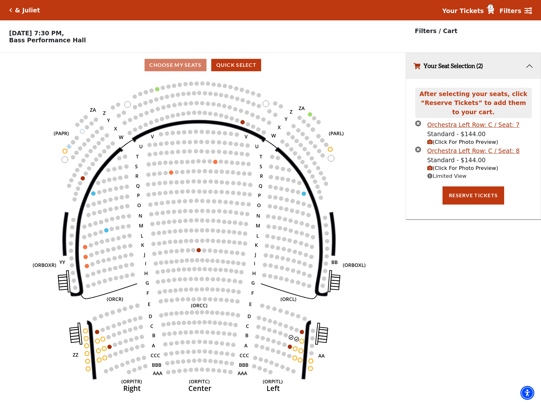
click at [454, 145] on span "(Click For Photo Preview)" at bounding box center [462, 142] width 71 height 6
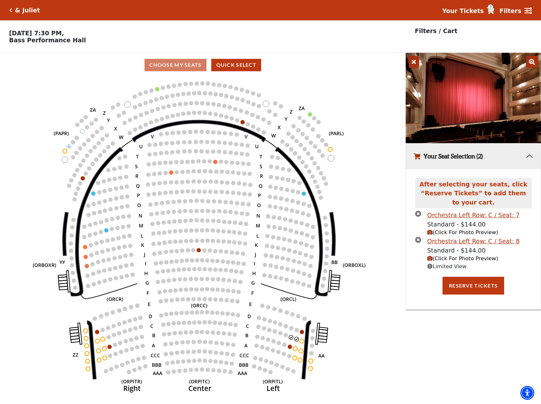
click at [436, 260] on span "(Click For Photo Preview)" at bounding box center [462, 258] width 71 height 6
click at [416, 63] on icon at bounding box center [414, 62] width 10 height 12
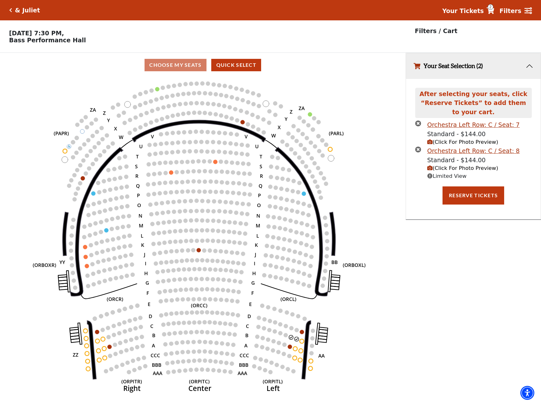
click at [441, 170] on span "(Click For Photo Preview)" at bounding box center [462, 168] width 71 height 6
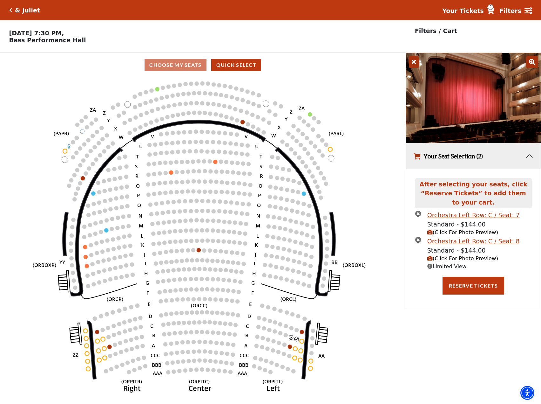
click at [413, 63] on icon at bounding box center [414, 62] width 10 height 12
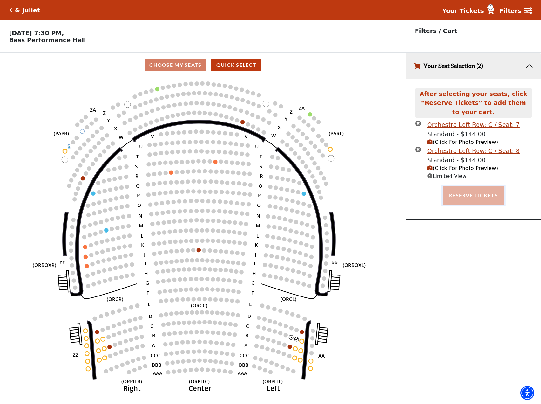
click at [477, 196] on button "Reserve Tickets" at bounding box center [474, 195] width 62 height 18
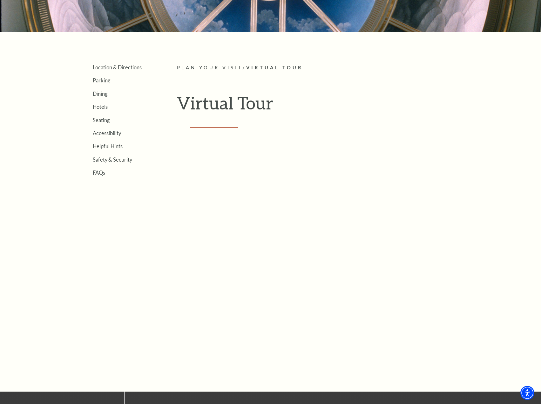
scroll to position [127, 0]
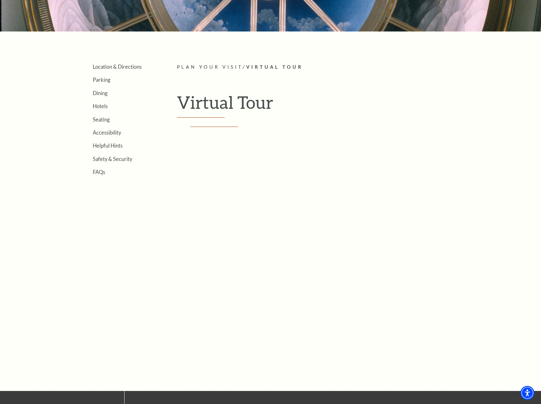
drag, startPoint x: 290, startPoint y: 58, endPoint x: 309, endPoint y: 65, distance: 20.2
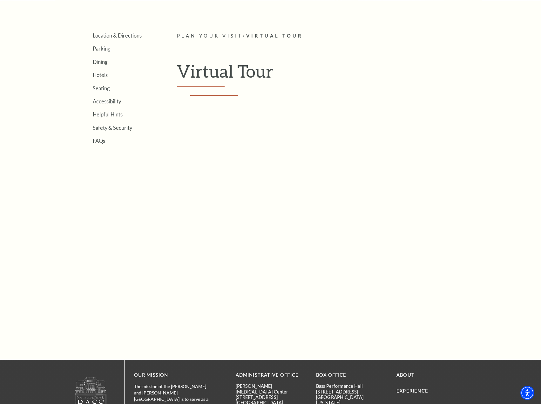
scroll to position [159, 0]
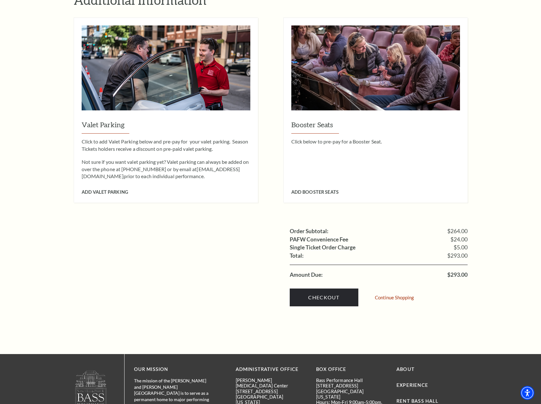
scroll to position [445, 0]
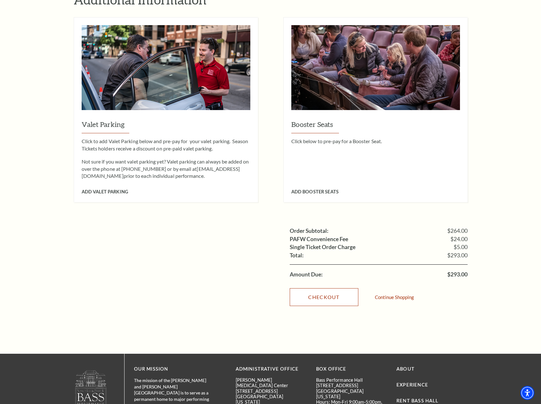
click at [330, 288] on link "Checkout" at bounding box center [324, 297] width 69 height 18
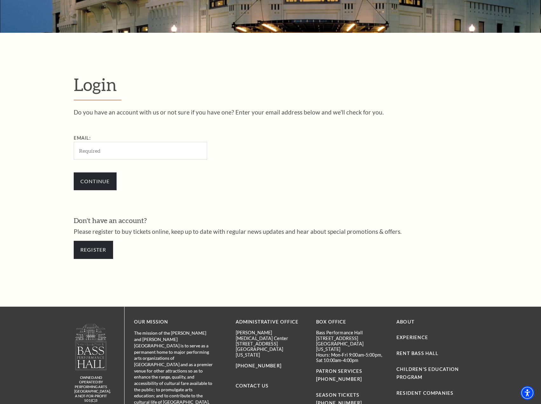
scroll to position [96, 0]
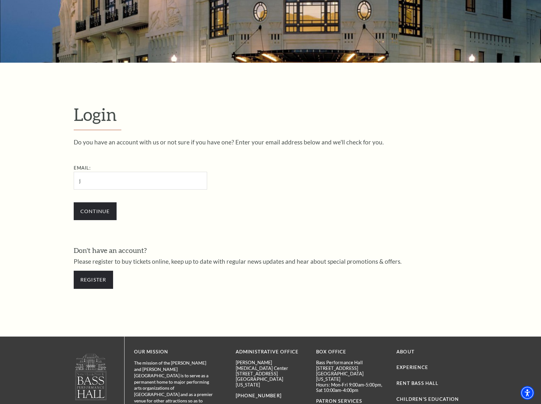
type input "[EMAIL_ADDRESS][DOMAIN_NAME]"
click at [103, 209] on input "Continue" at bounding box center [95, 211] width 43 height 18
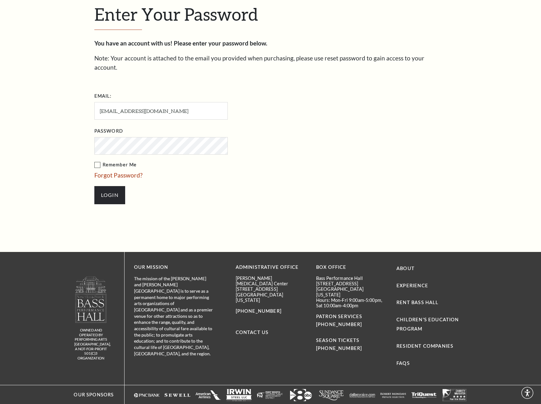
scroll to position [206, 0]
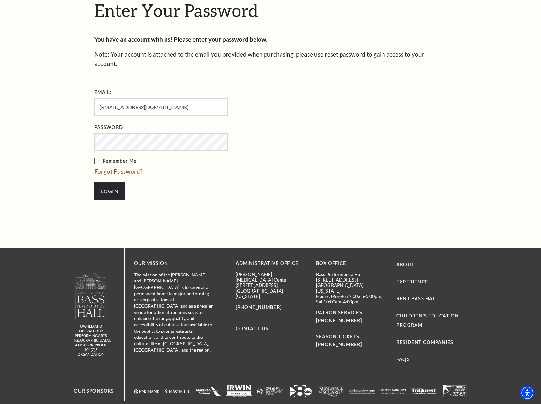
click at [99, 157] on label "Remember Me" at bounding box center [192, 161] width 197 height 8
click at [0, 0] on input "Remember Me" at bounding box center [0, 0] width 0 height 0
click at [106, 182] on input "Login" at bounding box center [109, 191] width 31 height 18
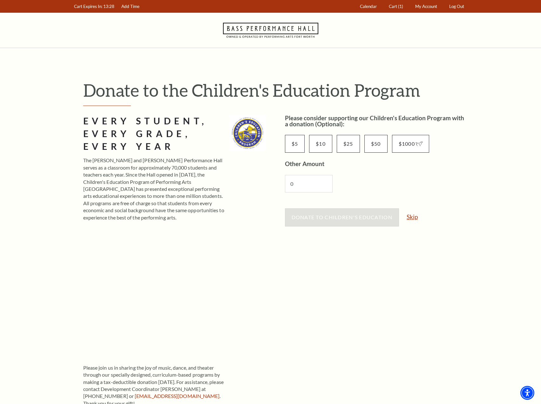
click at [412, 217] on link "Skip" at bounding box center [412, 217] width 11 height 6
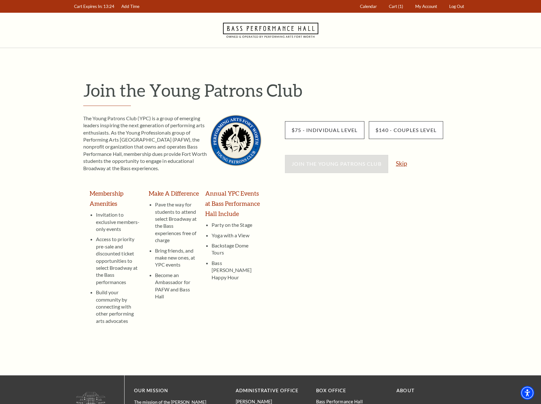
click at [396, 164] on link "Skip" at bounding box center [401, 163] width 11 height 6
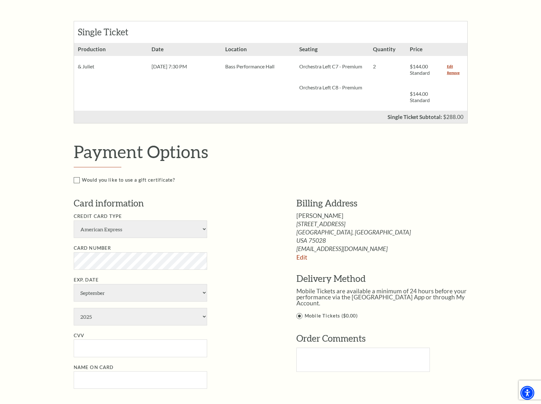
scroll to position [159, 0]
click at [306, 257] on link "Edit" at bounding box center [302, 255] width 11 height 7
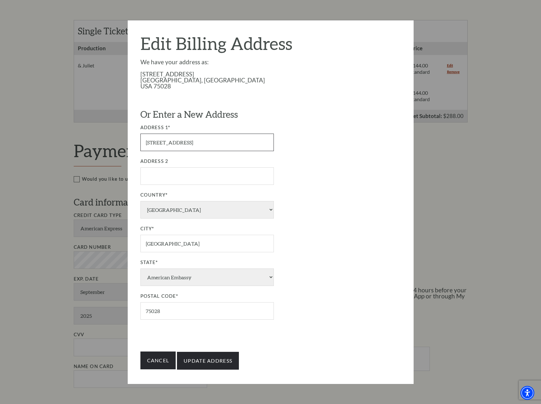
drag, startPoint x: 145, startPoint y: 144, endPoint x: 139, endPoint y: 144, distance: 6.0
click at [139, 144] on div "Edit Billing Address We have your address as: 2941 Woodway Dr Flower Mound, TX …" at bounding box center [271, 201] width 286 height 363
type input "[STREET_ADDRESS]"
drag, startPoint x: 196, startPoint y: 250, endPoint x: 140, endPoint y: 250, distance: 55.6
click at [143, 250] on input "Flower Mound" at bounding box center [206, 242] width 133 height 17
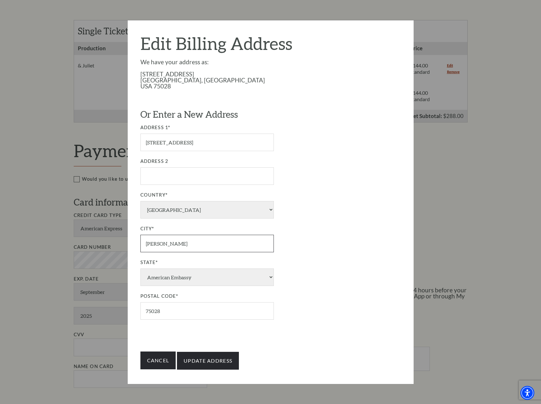
type input "[PERSON_NAME]"
type input "76247"
click at [326, 198] on label "Country*" at bounding box center [243, 195] width 207 height 8
click at [274, 201] on select "USA Albania Algeria Andorra Angola Argentina Aruba Antigua and Barbuda Austria …" at bounding box center [206, 209] width 133 height 17
click at [216, 358] on input "Update Address" at bounding box center [208, 360] width 62 height 18
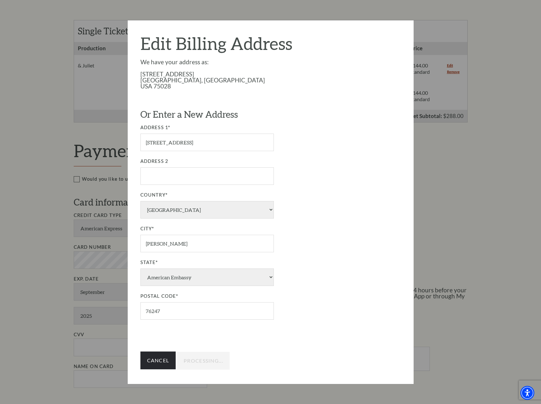
type input "Update Address"
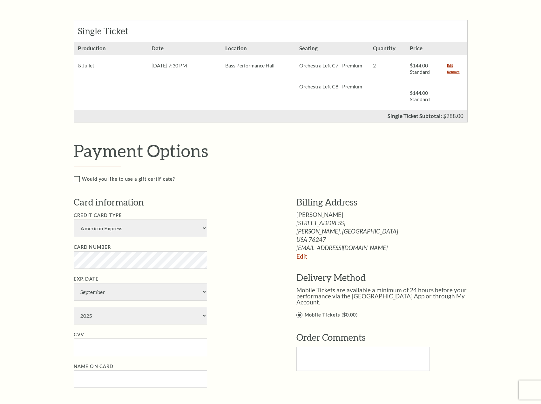
scroll to position [159, 0]
click at [196, 226] on select "American Express Visa Master Card Discover" at bounding box center [140, 227] width 133 height 17
select select "25"
click at [74, 219] on select "American Express Visa Master Card Discover" at bounding box center [140, 227] width 133 height 17
select select "3"
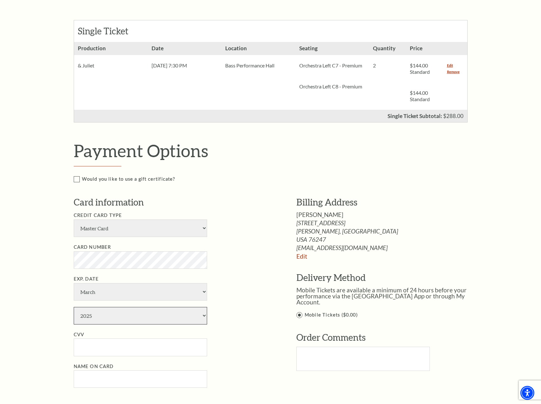
select select "2030"
type input "000"
type input "[PERSON_NAME]"
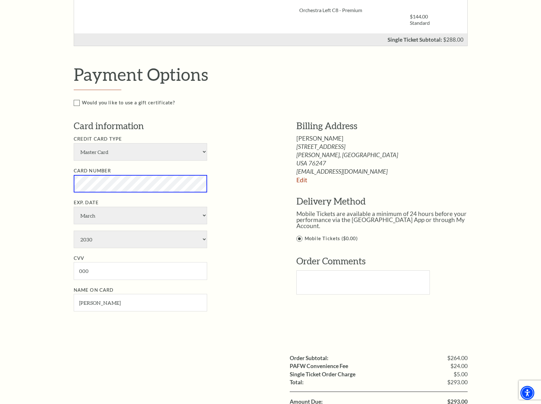
scroll to position [254, 0]
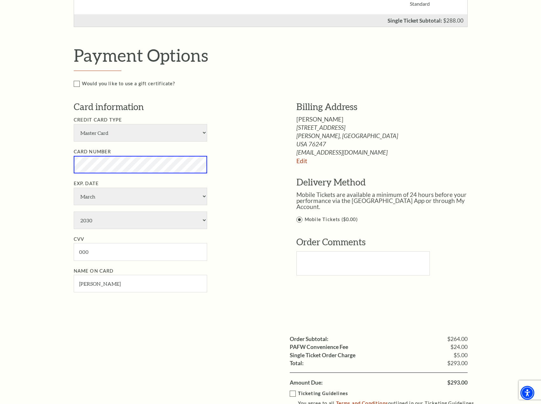
click at [36, 158] on div "Notice × Tickets cannot be removed during a Ticket Exchange. Choose Start Over …" at bounding box center [270, 154] width 541 height 721
select select "9"
select select "2027"
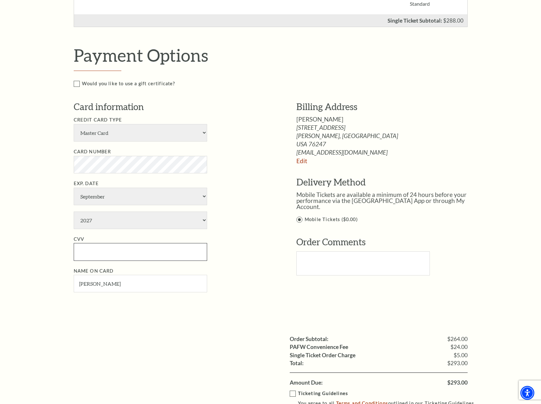
type input "[PERSON_NAME]"
click at [133, 252] on input "CVV" at bounding box center [140, 251] width 133 height 17
type input "484"
click at [258, 232] on ul "Credit Card Type American Express Visa Master Card Discover Card Number Exp. Da…" at bounding box center [176, 204] width 204 height 176
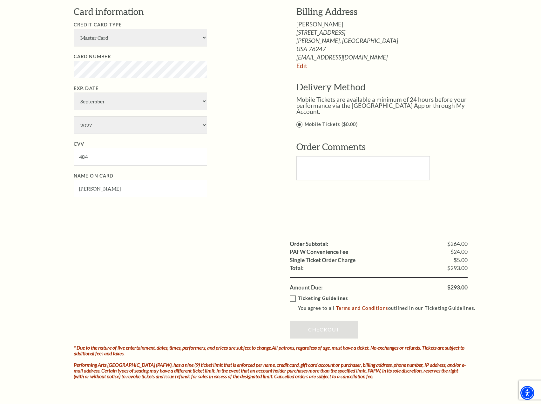
scroll to position [350, 0]
click at [292, 298] on label "Ticketing Guidelines You agree to all Terms and Conditions outlined in our Tick…" at bounding box center [386, 302] width 192 height 17
click at [0, 0] on input "Ticketing Guidelines You agree to all Terms and Conditions outlined in our Tick…" at bounding box center [0, 0] width 0 height 0
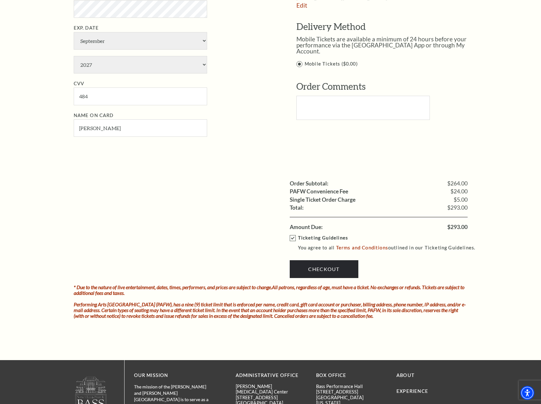
scroll to position [413, 0]
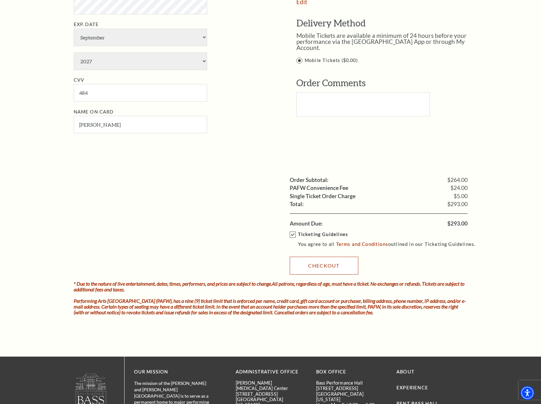
click at [313, 263] on link "Checkout" at bounding box center [324, 265] width 69 height 18
